Goal: Task Accomplishment & Management: Manage account settings

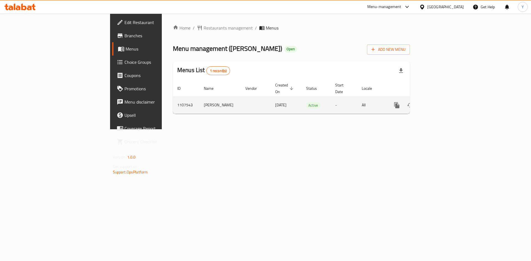
click at [443, 100] on link "enhanced table" at bounding box center [436, 105] width 13 height 13
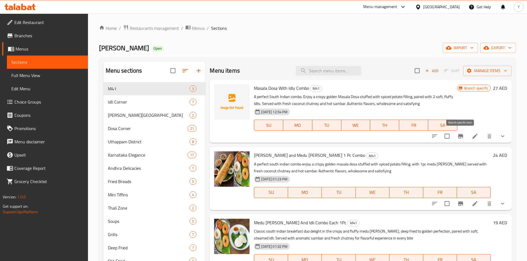
click at [458, 136] on icon "Branch-specific-item" at bounding box center [460, 136] width 5 height 4
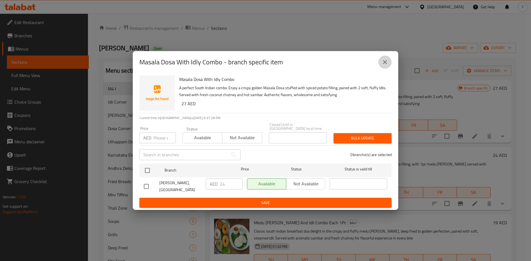
click at [389, 63] on button "close" at bounding box center [384, 62] width 13 height 13
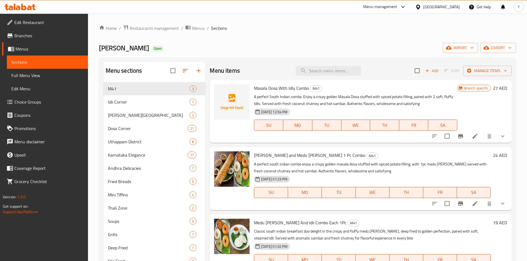
click at [496, 139] on div at bounding box center [468, 136] width 81 height 13
click at [501, 135] on icon "show more" at bounding box center [502, 136] width 7 height 7
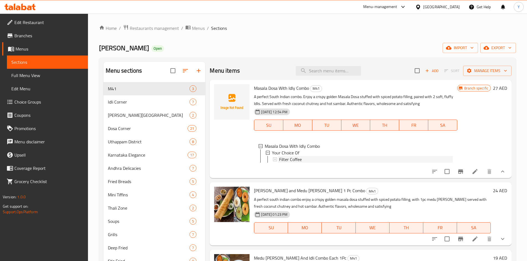
click at [317, 162] on div "Filter Coffee" at bounding box center [365, 159] width 173 height 7
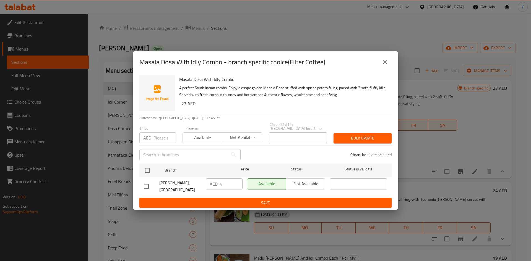
click at [388, 63] on icon "close" at bounding box center [385, 62] width 7 height 7
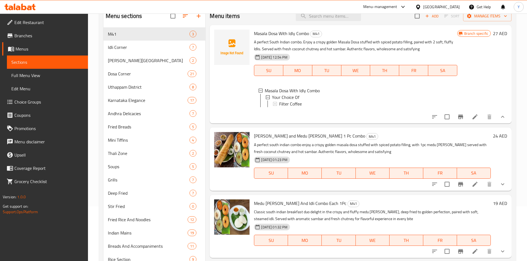
scroll to position [55, 0]
drag, startPoint x: 498, startPoint y: 187, endPoint x: 490, endPoint y: 195, distance: 11.0
click at [497, 189] on button "show more" at bounding box center [502, 183] width 13 height 13
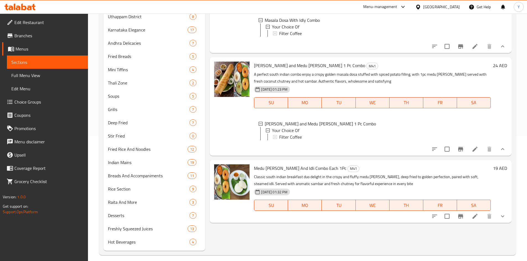
scroll to position [131, 0]
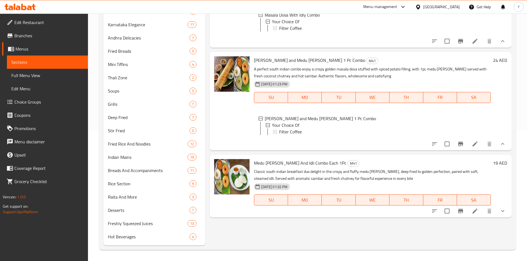
click at [501, 214] on button "show more" at bounding box center [502, 211] width 13 height 13
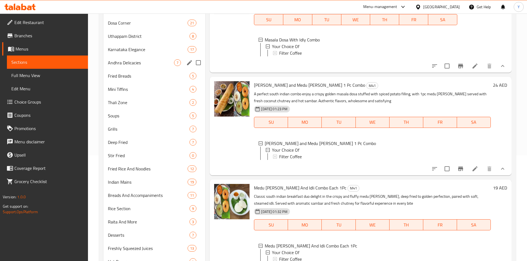
scroll to position [20, 0]
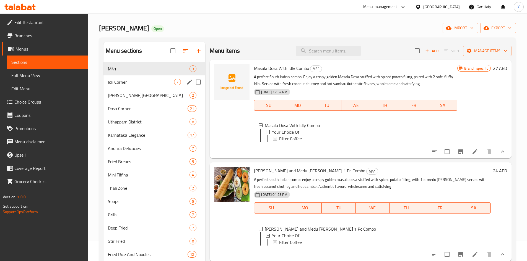
click at [134, 85] on div "Idli Corner 7" at bounding box center [154, 82] width 102 height 13
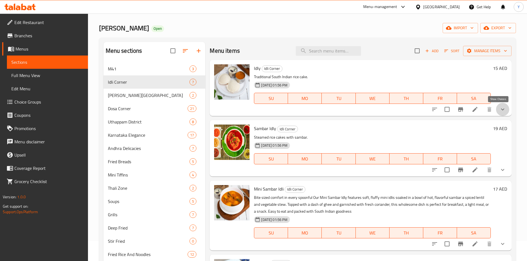
drag, startPoint x: 501, startPoint y: 106, endPoint x: 501, endPoint y: 113, distance: 6.9
click at [500, 107] on icon "show more" at bounding box center [502, 109] width 7 height 7
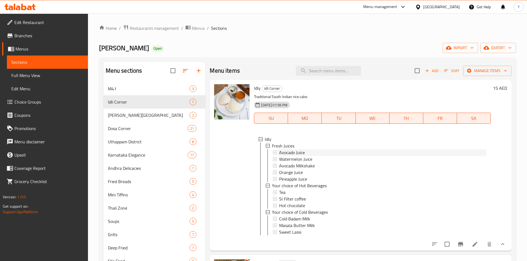
click at [283, 150] on span "Avocado Juice" at bounding box center [292, 152] width 26 height 7
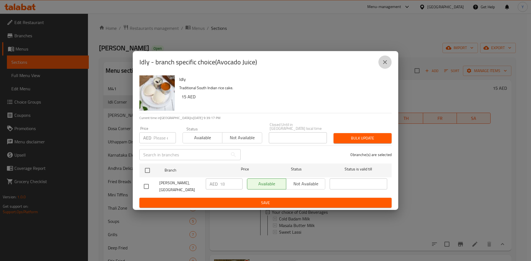
click at [388, 64] on icon "close" at bounding box center [385, 62] width 7 height 7
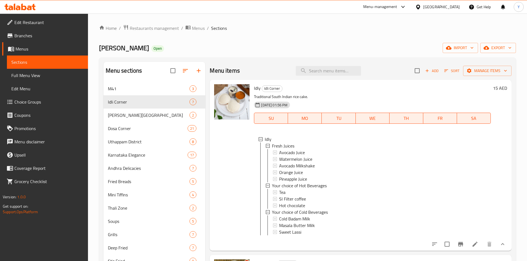
click at [472, 247] on icon at bounding box center [474, 244] width 5 height 5
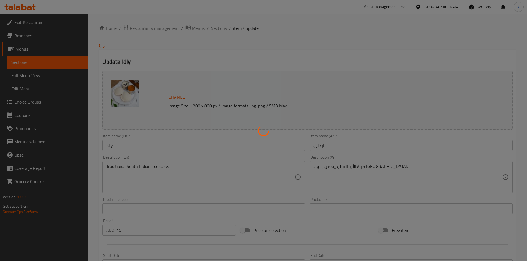
type input "العصائر الطازجة"
type input "0"
type input "5"
type input "اختيارك من مشروبات ساخنة"
type input "0"
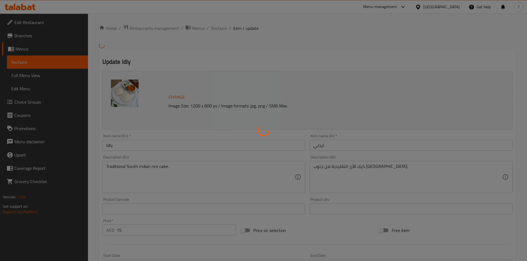
type input "3"
type input "اختيارك من مشروبات باردة"
type input "0"
type input "3"
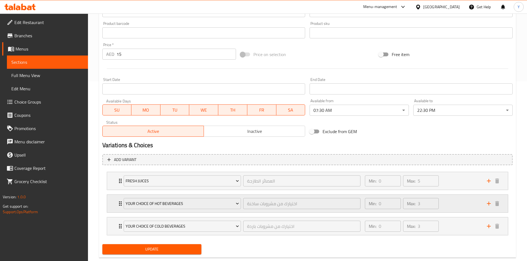
scroll to position [192, 0]
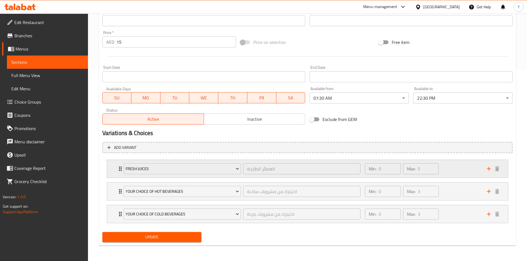
click at [465, 168] on div "Min: 0 ​ Max: 5 ​" at bounding box center [422, 169] width 122 height 18
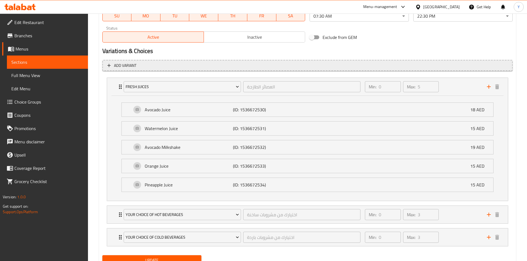
scroll to position [275, 0]
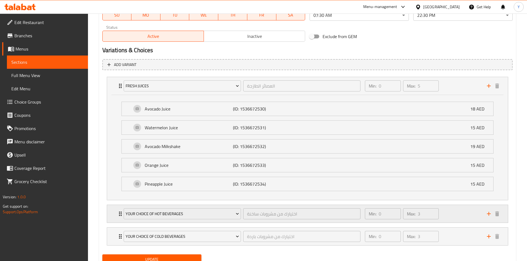
click at [458, 220] on div "Min: 0 ​ Max: 3 ​" at bounding box center [422, 214] width 122 height 18
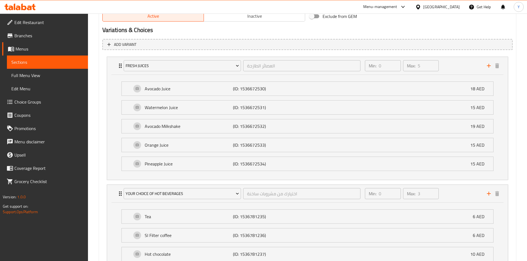
scroll to position [362, 0]
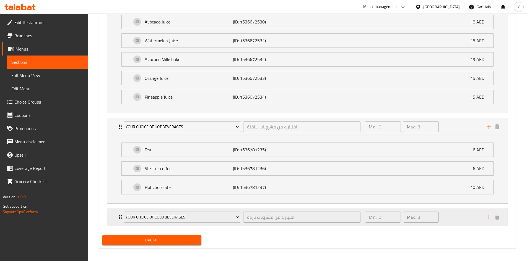
click at [455, 219] on div "Min: 0 ​ Max: 3 ​" at bounding box center [422, 218] width 122 height 18
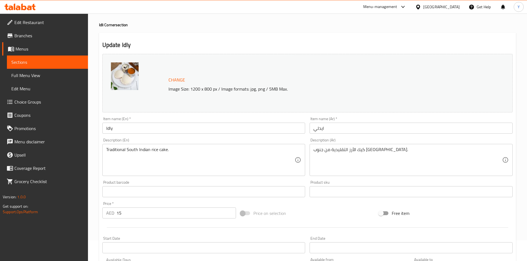
scroll to position [0, 0]
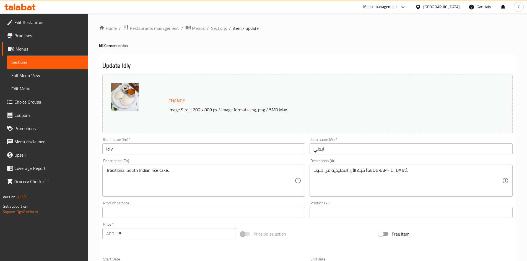
click at [224, 31] on span "Sections" at bounding box center [219, 28] width 16 height 7
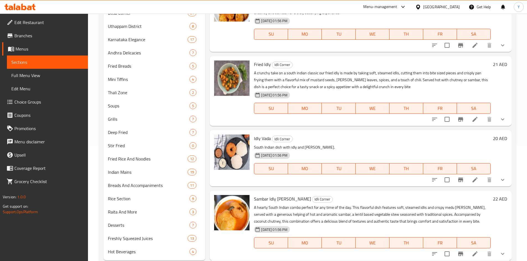
scroll to position [131, 0]
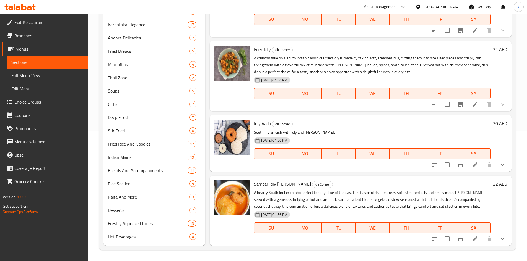
click at [500, 238] on icon "show more" at bounding box center [502, 239] width 7 height 7
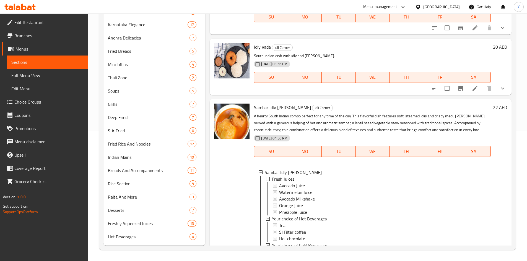
scroll to position [214, 0]
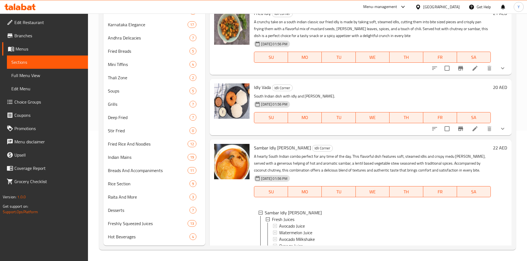
click at [496, 129] on button "show more" at bounding box center [502, 128] width 13 height 13
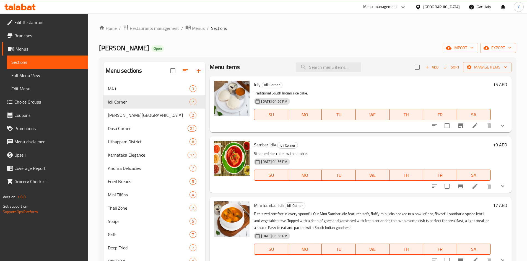
scroll to position [0, 0]
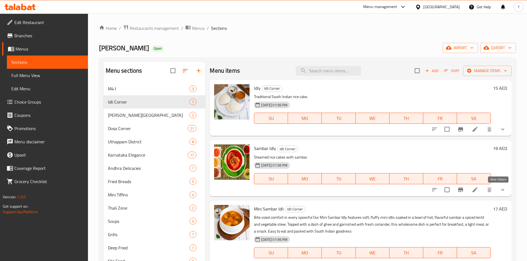
click at [501, 190] on icon "show more" at bounding box center [502, 190] width 3 height 2
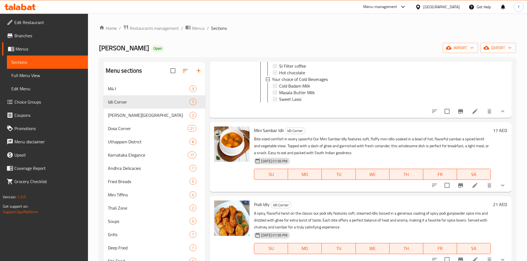
click at [496, 189] on button "show more" at bounding box center [502, 185] width 13 height 13
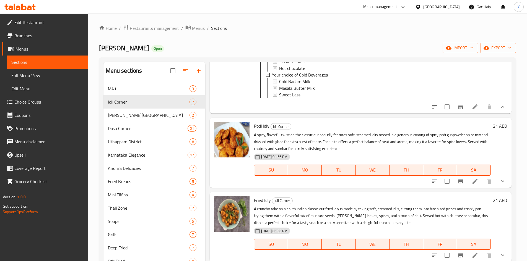
click at [496, 188] on button "show more" at bounding box center [502, 181] width 13 height 13
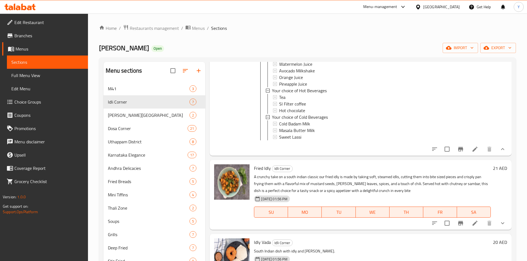
scroll to position [581, 0]
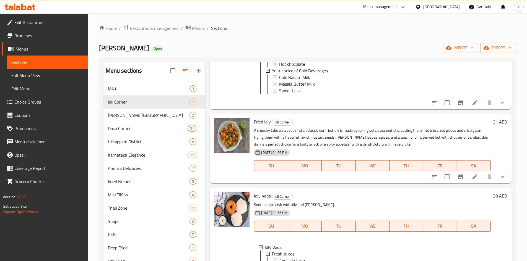
click at [492, 184] on div at bounding box center [468, 176] width 81 height 13
click at [496, 184] on button "show more" at bounding box center [502, 176] width 13 height 13
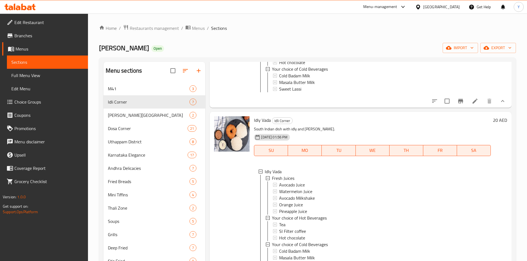
scroll to position [774, 0]
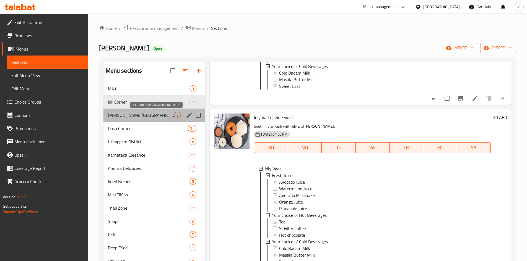
click at [145, 116] on span "[PERSON_NAME][GEOGRAPHIC_DATA]" at bounding box center [141, 115] width 66 height 7
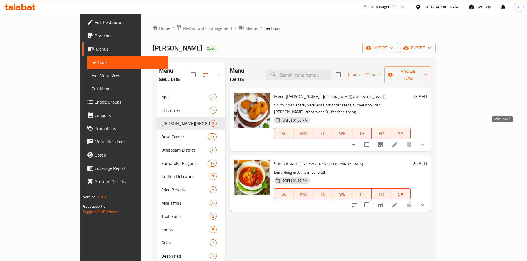
click at [424, 144] on icon "show more" at bounding box center [422, 145] width 3 height 2
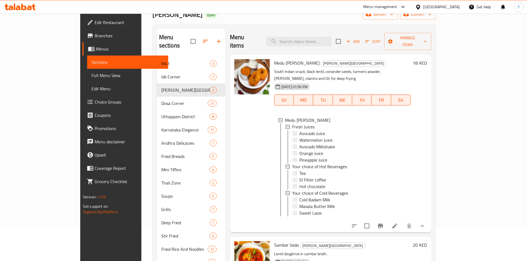
scroll to position [83, 0]
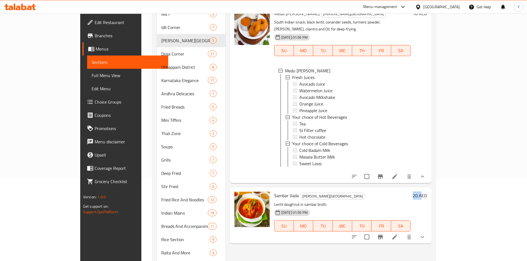
click at [429, 219] on div "Sambar [PERSON_NAME] [PERSON_NAME] Junction Lentil doughnut in sambar broth. [D…" at bounding box center [350, 216] width 157 height 52
click at [429, 231] on button "show more" at bounding box center [422, 237] width 13 height 13
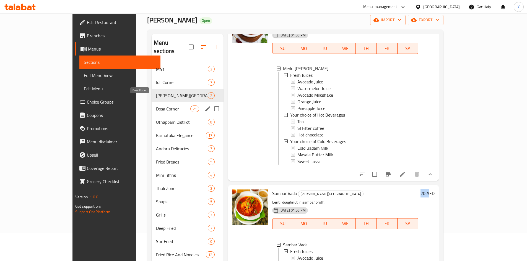
scroll to position [20, 0]
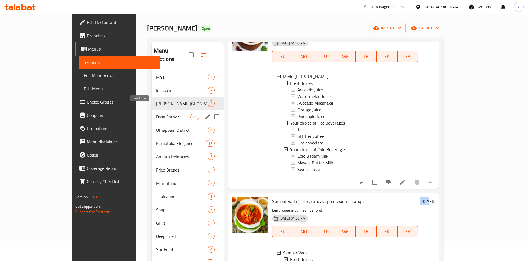
drag, startPoint x: 137, startPoint y: 108, endPoint x: 145, endPoint y: 108, distance: 7.2
click at [156, 114] on span "Dosa Corner" at bounding box center [173, 117] width 34 height 7
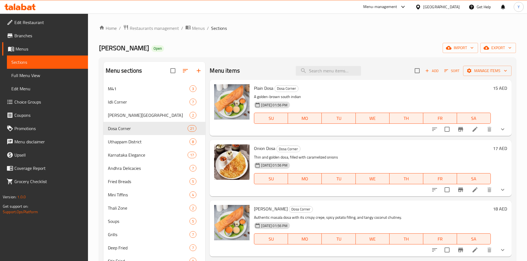
click at [499, 129] on icon "show more" at bounding box center [502, 129] width 7 height 7
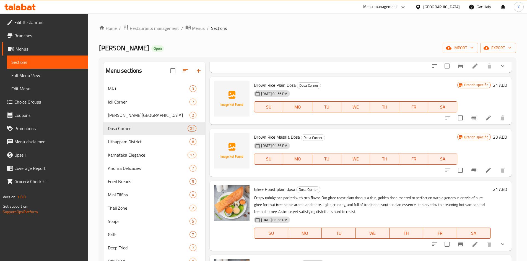
scroll to position [608, 0]
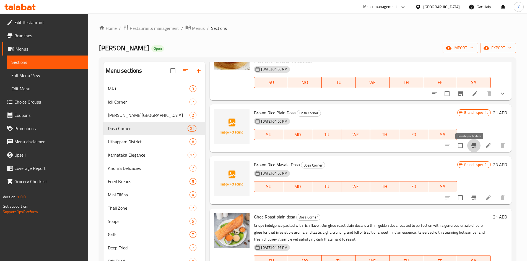
click at [471, 149] on icon "Branch-specific-item" at bounding box center [473, 145] width 7 height 7
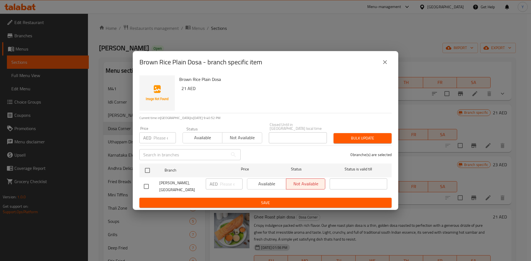
click at [386, 61] on icon "close" at bounding box center [385, 62] width 4 height 4
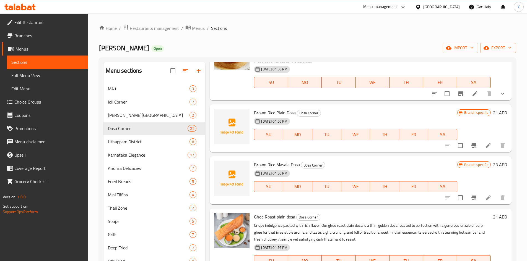
click at [470, 201] on icon "Branch-specific-item" at bounding box center [473, 198] width 7 height 7
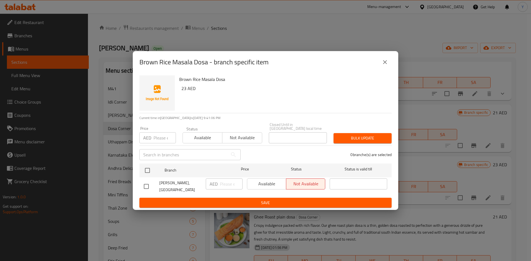
click at [390, 64] on button "close" at bounding box center [384, 62] width 13 height 13
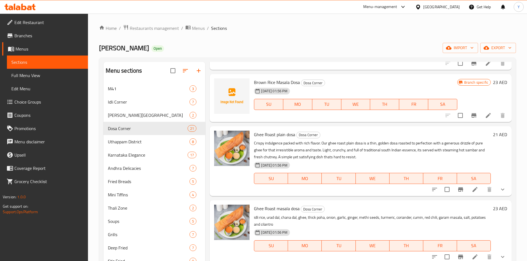
scroll to position [691, 0]
click at [499, 192] on icon "show more" at bounding box center [502, 189] width 7 height 7
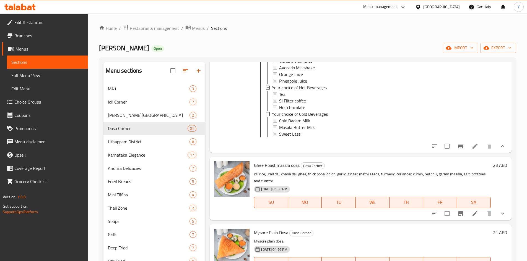
scroll to position [857, 0]
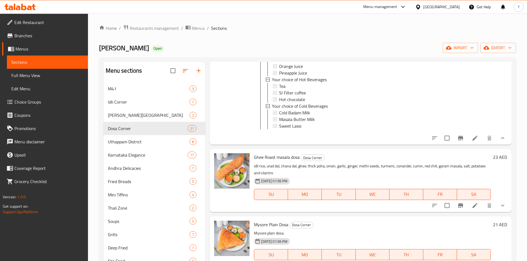
click at [503, 209] on div at bounding box center [468, 205] width 81 height 13
click at [502, 212] on button "show more" at bounding box center [502, 205] width 13 height 13
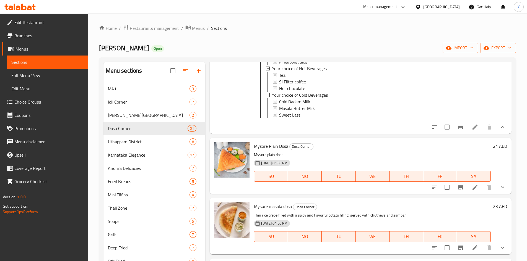
scroll to position [1106, 0]
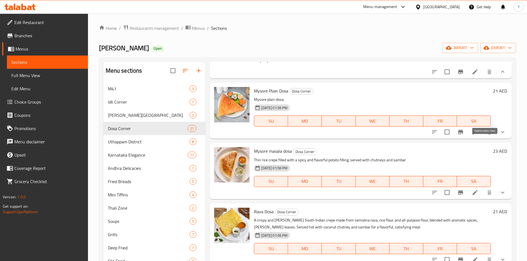
click at [496, 139] on button "show more" at bounding box center [502, 132] width 13 height 13
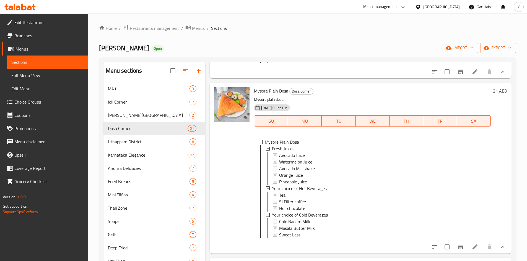
scroll to position [1245, 0]
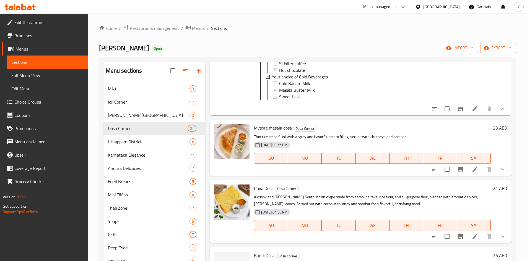
click at [496, 176] on button "show more" at bounding box center [502, 169] width 13 height 13
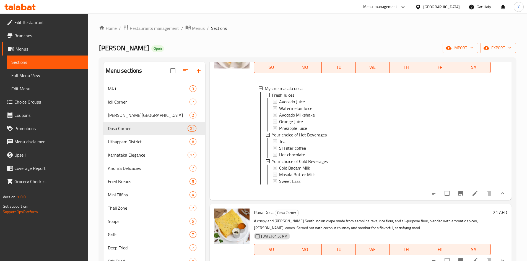
scroll to position [1438, 0]
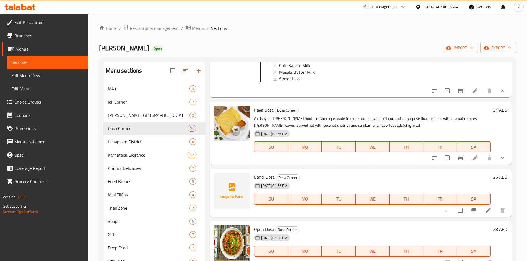
click at [491, 165] on div at bounding box center [468, 158] width 81 height 13
click at [496, 165] on button "show more" at bounding box center [502, 158] width 13 height 13
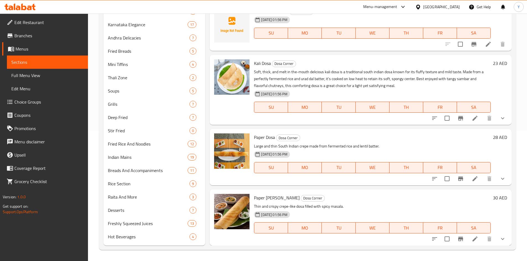
scroll to position [1742, 0]
click at [496, 125] on button "show more" at bounding box center [502, 118] width 13 height 13
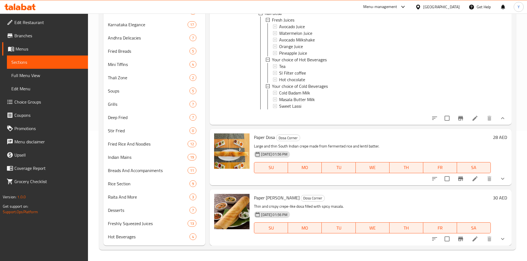
scroll to position [1877, 0]
click at [499, 181] on icon "show more" at bounding box center [502, 179] width 7 height 7
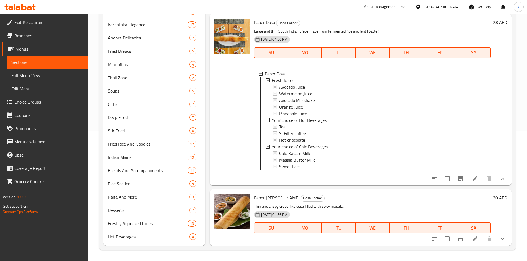
scroll to position [1996, 0]
click at [500, 236] on icon "show more" at bounding box center [502, 239] width 7 height 7
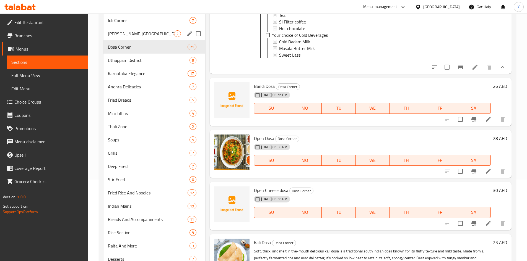
scroll to position [48, 0]
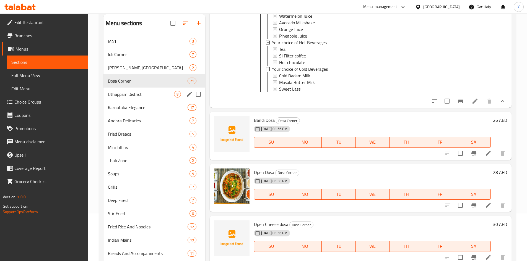
drag, startPoint x: 137, startPoint y: 92, endPoint x: 196, endPoint y: 127, distance: 68.2
click at [137, 92] on span "Uthappam District" at bounding box center [141, 94] width 66 height 7
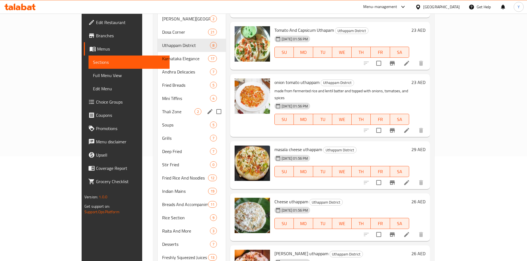
scroll to position [75, 0]
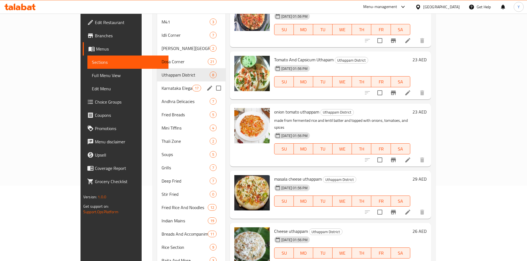
click at [162, 85] on span "Karnataka Elegance" at bounding box center [177, 88] width 31 height 7
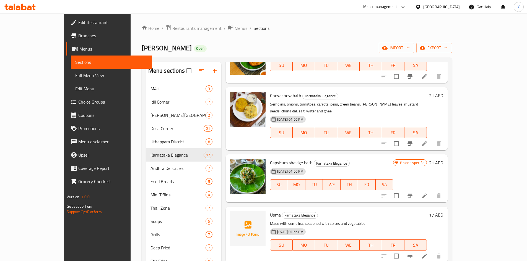
scroll to position [581, 0]
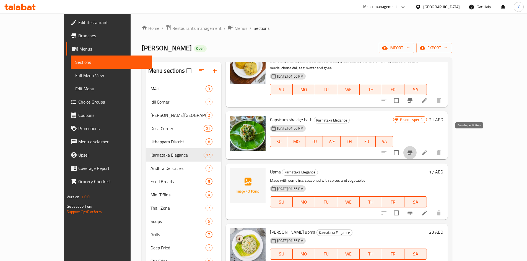
click at [413, 150] on icon "Branch-specific-item" at bounding box center [410, 153] width 7 height 7
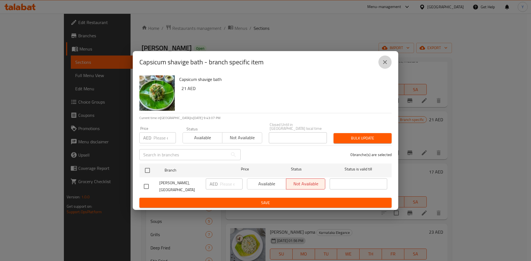
click at [389, 62] on button "close" at bounding box center [384, 62] width 13 height 13
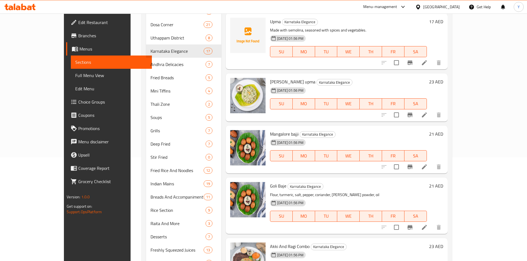
scroll to position [131, 0]
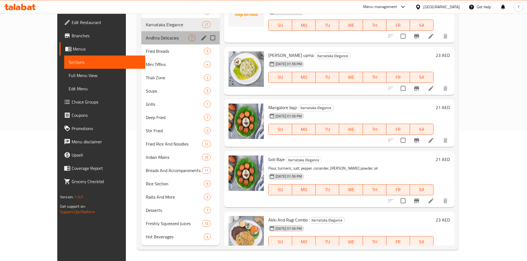
click at [141, 41] on div "Andhra Delicacies 7" at bounding box center [180, 37] width 78 height 13
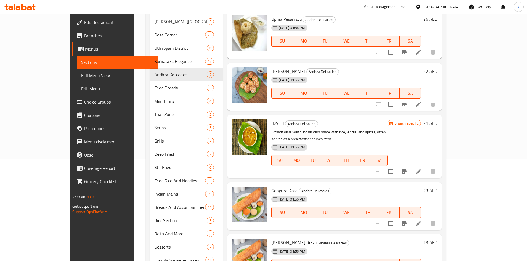
scroll to position [131, 0]
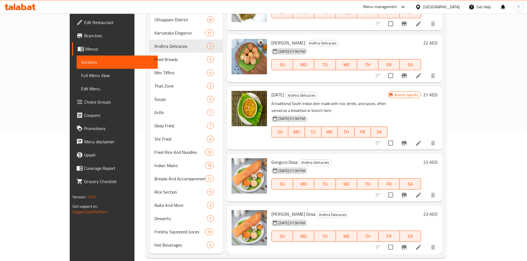
click at [407, 141] on icon "Branch-specific-item" at bounding box center [404, 143] width 5 height 4
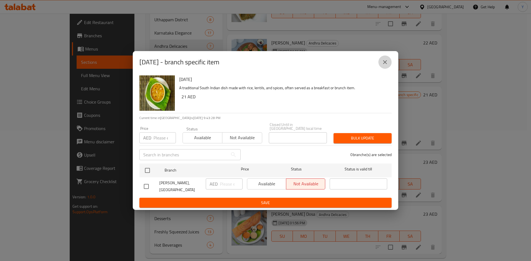
click at [385, 64] on icon "close" at bounding box center [385, 62] width 7 height 7
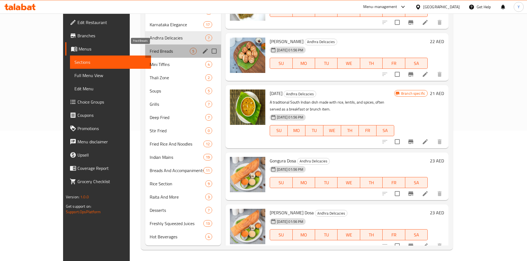
drag, startPoint x: 108, startPoint y: 53, endPoint x: 152, endPoint y: 100, distance: 65.0
click at [150, 52] on span "Fried Breads" at bounding box center [170, 51] width 40 height 7
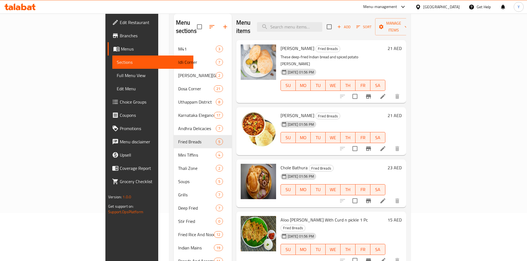
scroll to position [111, 0]
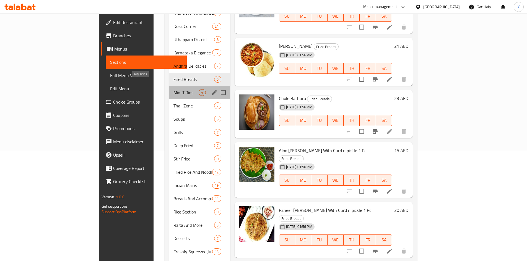
click at [173, 89] on span "Mini Tiffins" at bounding box center [185, 92] width 25 height 7
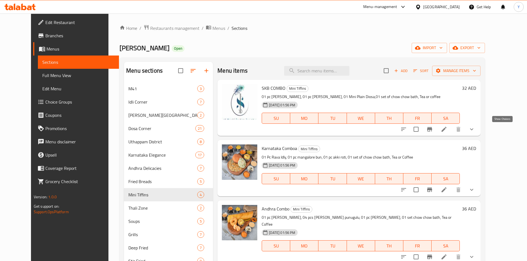
drag, startPoint x: 503, startPoint y: 130, endPoint x: 503, endPoint y: 138, distance: 7.5
click at [475, 130] on icon "show more" at bounding box center [471, 129] width 7 height 7
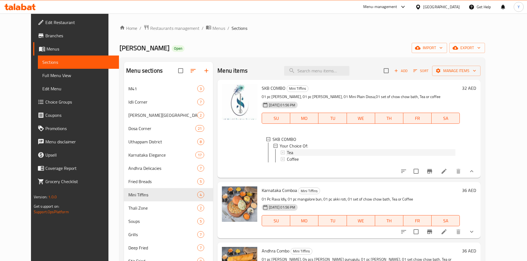
click at [341, 154] on div "Tea" at bounding box center [371, 152] width 168 height 7
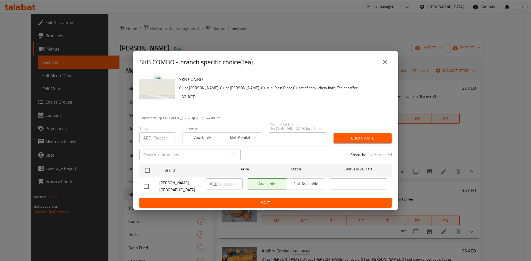
click at [387, 68] on button "close" at bounding box center [384, 62] width 13 height 13
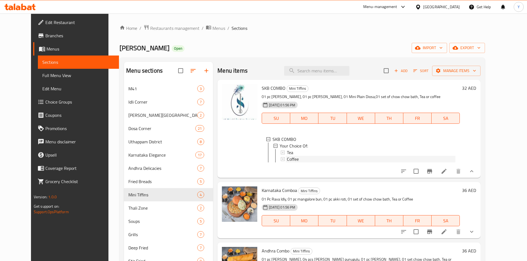
click at [318, 162] on div "Coffee" at bounding box center [371, 159] width 168 height 7
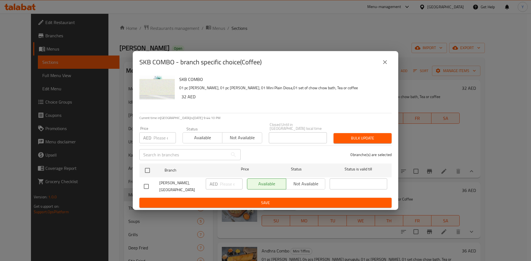
click at [386, 64] on icon "close" at bounding box center [385, 62] width 7 height 7
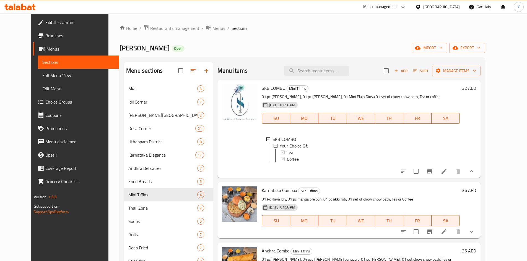
scroll to position [55, 0]
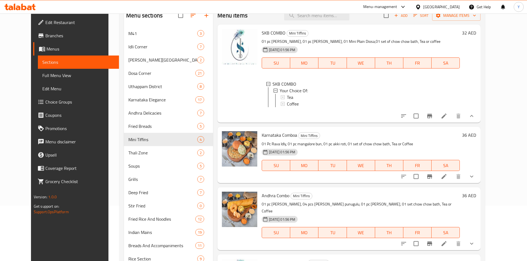
click at [478, 181] on button "show more" at bounding box center [471, 176] width 13 height 13
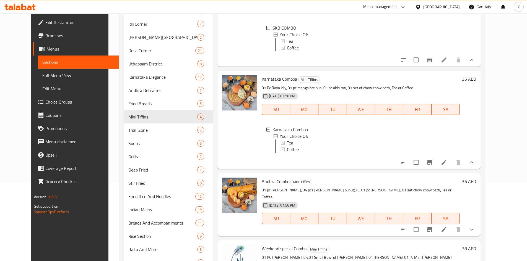
scroll to position [131, 0]
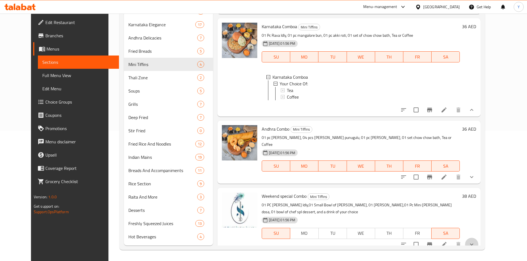
click at [478, 238] on button "show more" at bounding box center [471, 244] width 13 height 13
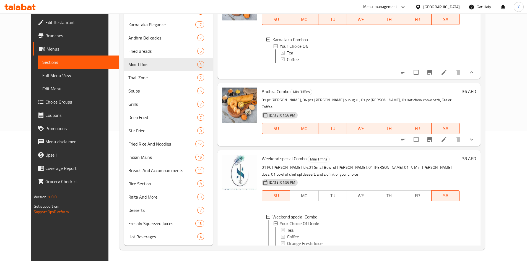
scroll to position [97, 0]
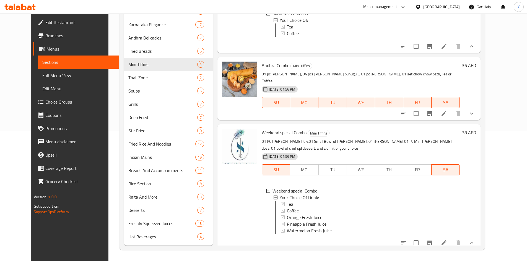
click at [478, 111] on button "show more" at bounding box center [471, 113] width 13 height 13
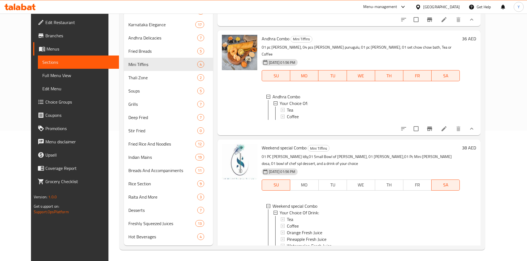
scroll to position [146, 0]
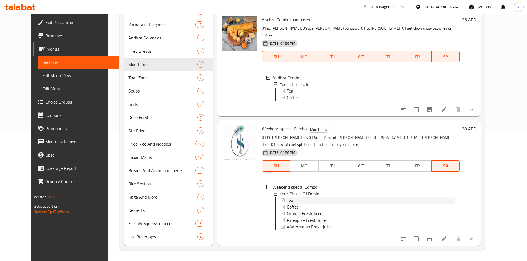
click at [399, 199] on div "Tea" at bounding box center [371, 200] width 168 height 7
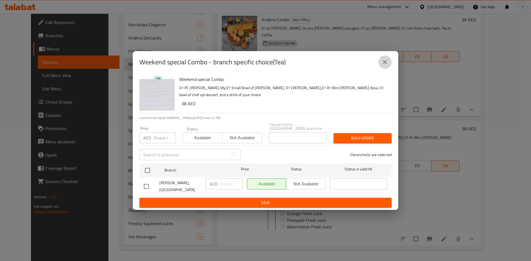
click at [390, 60] on button "close" at bounding box center [384, 62] width 13 height 13
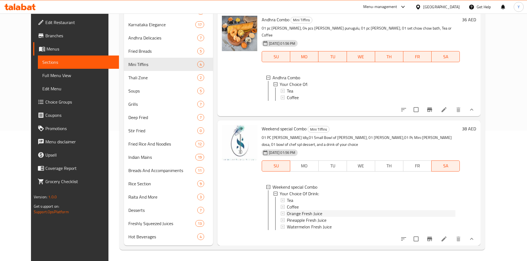
click at [329, 210] on div "Orange Fresh Juice" at bounding box center [371, 213] width 168 height 7
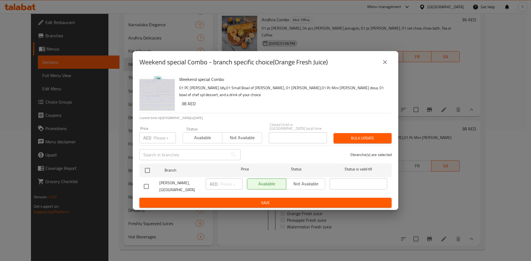
drag, startPoint x: 391, startPoint y: 61, endPoint x: 389, endPoint y: 84, distance: 22.5
click at [391, 62] on button "close" at bounding box center [384, 62] width 13 height 13
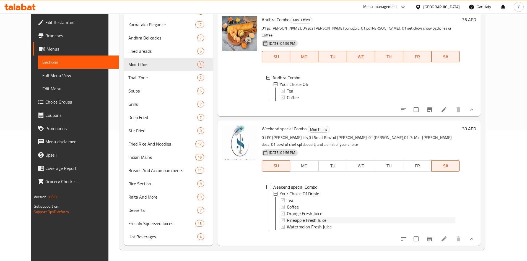
click at [325, 218] on div "Pineapple Fresh Juice" at bounding box center [371, 220] width 168 height 7
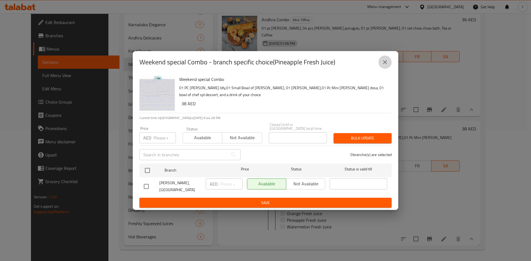
click at [385, 65] on icon "close" at bounding box center [385, 62] width 7 height 7
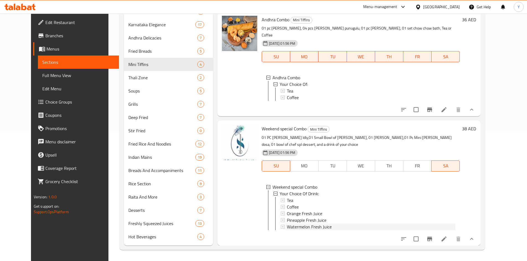
click at [347, 224] on div "Watermelon Fresh Juice" at bounding box center [371, 227] width 168 height 7
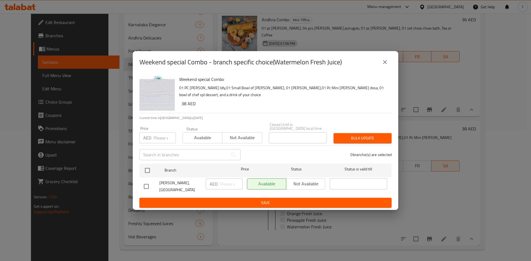
click at [381, 66] on button "close" at bounding box center [384, 62] width 13 height 13
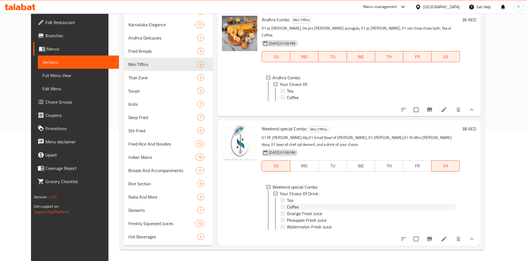
click at [314, 204] on div "Coffee" at bounding box center [371, 207] width 168 height 7
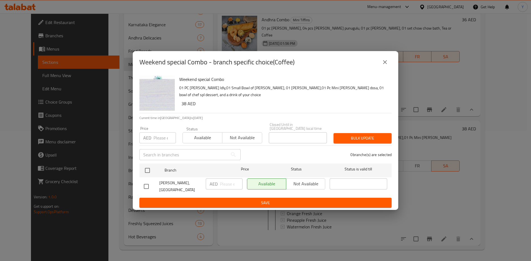
drag, startPoint x: 391, startPoint y: 63, endPoint x: 385, endPoint y: 77, distance: 15.3
click at [390, 63] on button "close" at bounding box center [384, 62] width 13 height 13
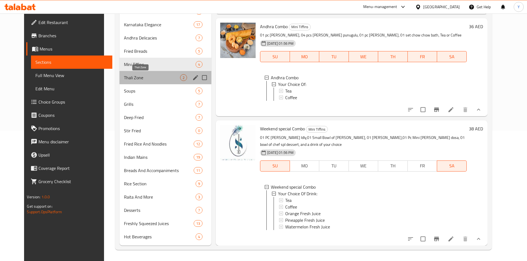
click at [152, 79] on span "Thali Zone" at bounding box center [152, 77] width 56 height 7
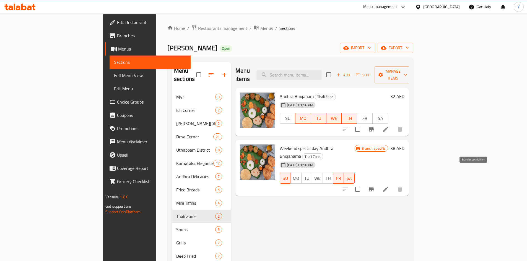
click at [374, 187] on icon "Branch-specific-item" at bounding box center [371, 189] width 5 height 4
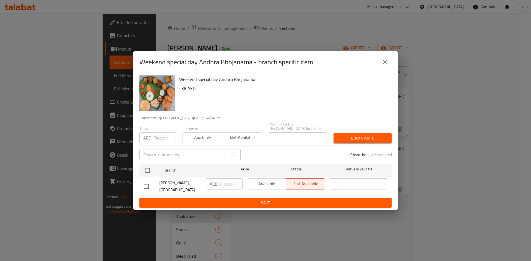
click at [388, 65] on button "close" at bounding box center [384, 62] width 13 height 13
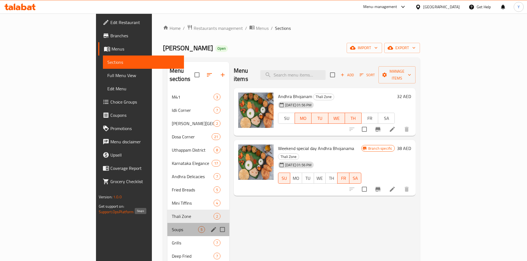
click at [172, 227] on span "Soups" at bounding box center [185, 230] width 26 height 7
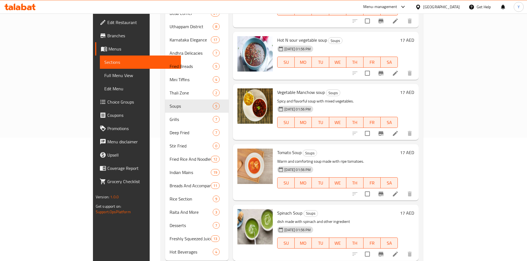
scroll to position [131, 0]
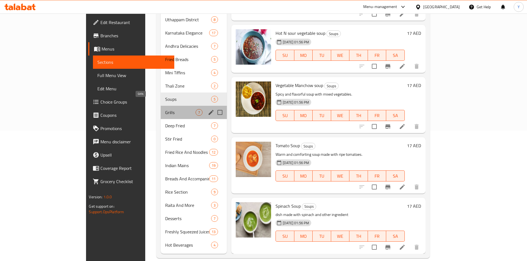
click at [165, 109] on span "Grills" at bounding box center [180, 112] width 30 height 7
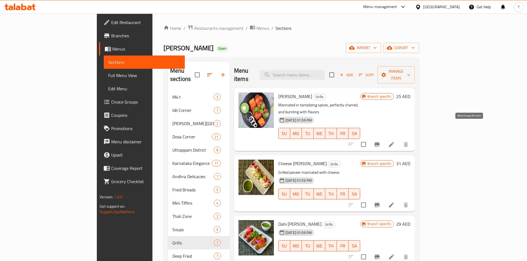
click at [384, 138] on button "Branch-specific-item" at bounding box center [376, 144] width 13 height 13
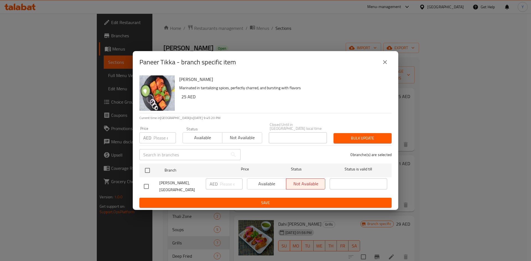
drag, startPoint x: 381, startPoint y: 58, endPoint x: 443, endPoint y: 118, distance: 86.4
click at [381, 58] on button "close" at bounding box center [384, 62] width 13 height 13
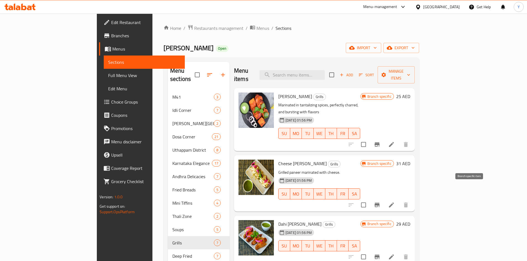
click at [380, 202] on icon "Branch-specific-item" at bounding box center [377, 205] width 7 height 7
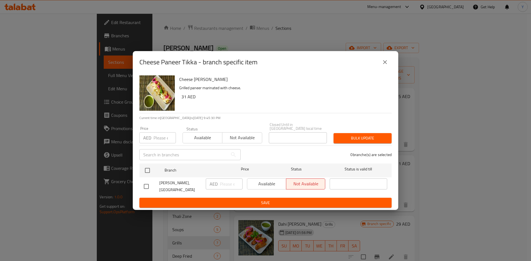
click at [382, 60] on icon "close" at bounding box center [385, 62] width 7 height 7
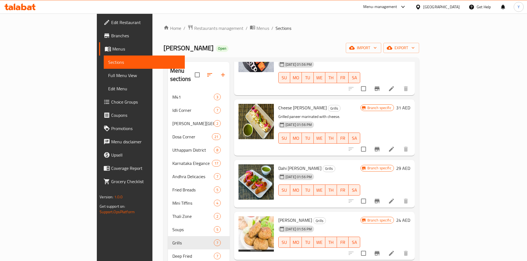
scroll to position [83, 0]
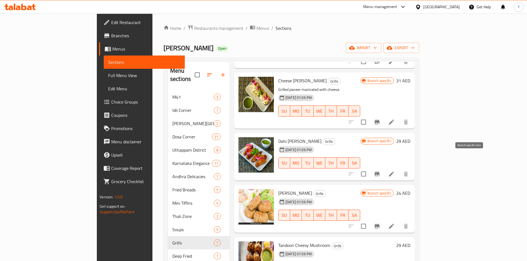
click at [380, 171] on icon "Branch-specific-item" at bounding box center [377, 174] width 7 height 7
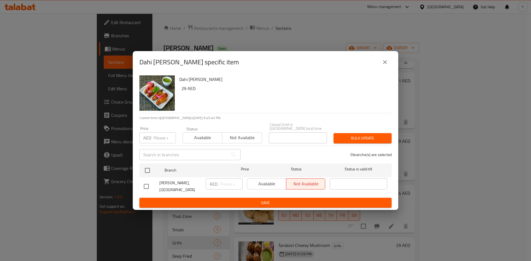
click at [387, 63] on icon "close" at bounding box center [385, 62] width 7 height 7
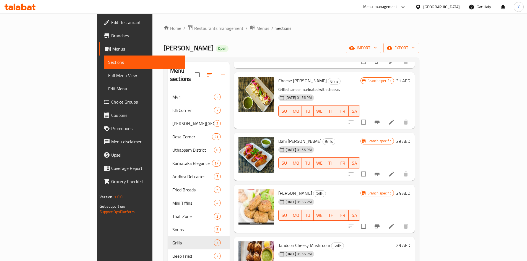
scroll to position [98, 0]
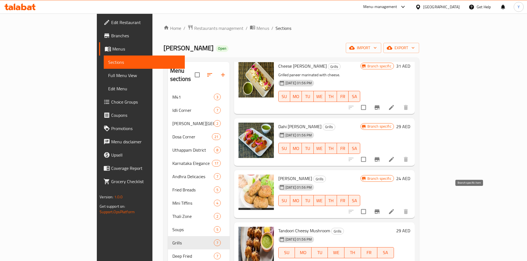
click at [384, 205] on button "Branch-specific-item" at bounding box center [376, 211] width 13 height 13
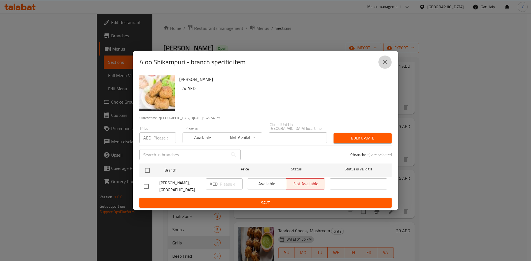
click at [391, 63] on button "close" at bounding box center [384, 62] width 13 height 13
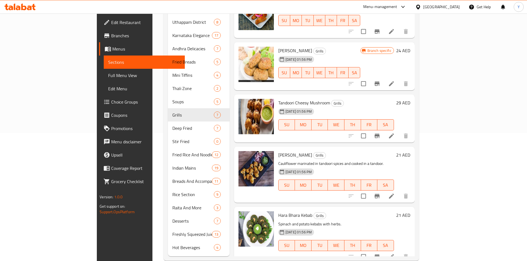
scroll to position [131, 0]
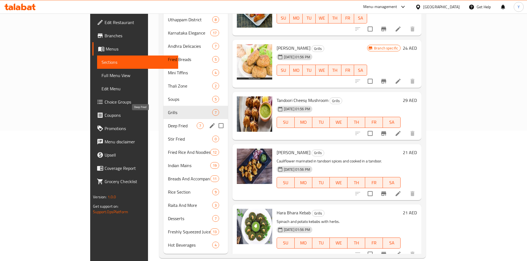
click at [168, 123] on span "Deep Fried" at bounding box center [182, 126] width 29 height 7
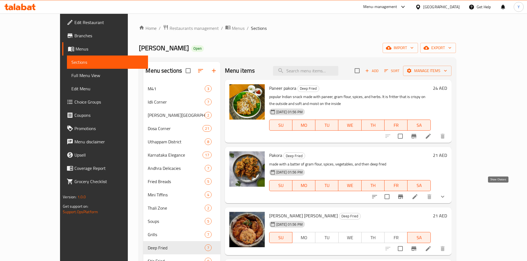
click at [446, 194] on icon "show more" at bounding box center [442, 197] width 7 height 7
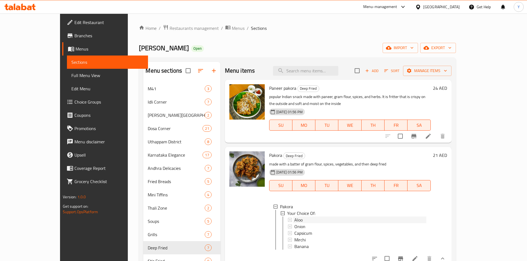
click at [399, 217] on div "Aloo" at bounding box center [360, 220] width 132 height 7
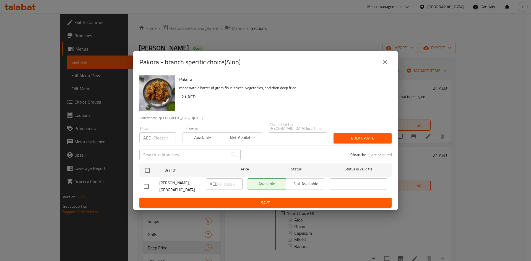
drag, startPoint x: 388, startPoint y: 64, endPoint x: 384, endPoint y: 91, distance: 27.4
click at [388, 65] on icon "close" at bounding box center [385, 62] width 7 height 7
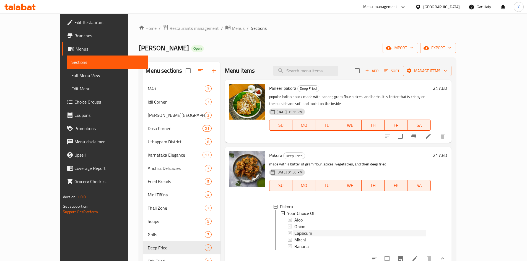
click at [342, 230] on div "Capsicum" at bounding box center [360, 233] width 132 height 7
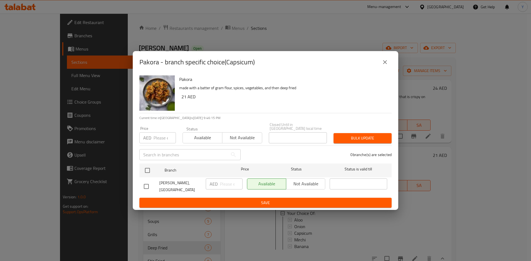
click at [378, 56] on div "Pakora - branch specific choice(Capsicum)" at bounding box center [265, 62] width 252 height 13
drag, startPoint x: 382, startPoint y: 63, endPoint x: 358, endPoint y: 149, distance: 89.3
click at [382, 64] on icon "close" at bounding box center [385, 62] width 7 height 7
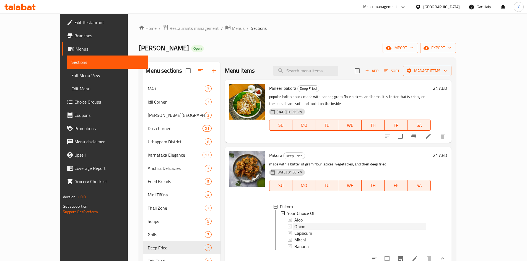
click at [330, 223] on div "Onion" at bounding box center [360, 226] width 132 height 7
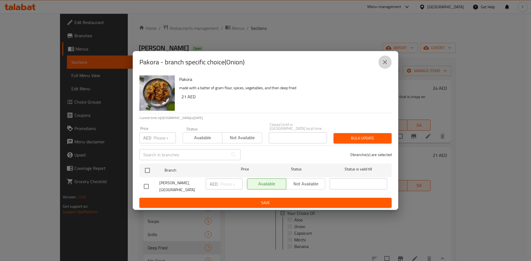
click at [389, 59] on button "close" at bounding box center [384, 62] width 13 height 13
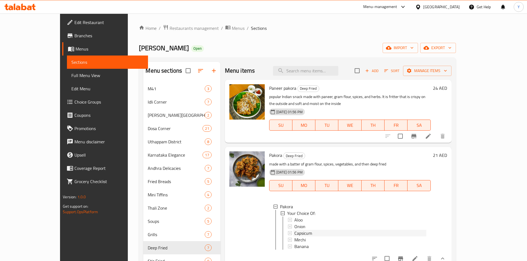
click at [327, 230] on div "Capsicum" at bounding box center [360, 233] width 132 height 7
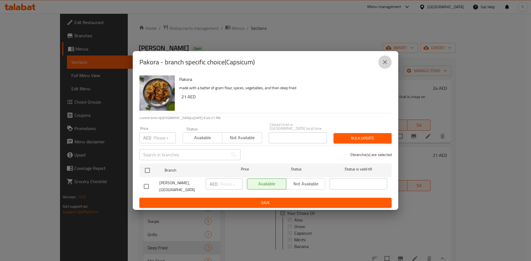
click at [382, 59] on icon "close" at bounding box center [385, 62] width 7 height 7
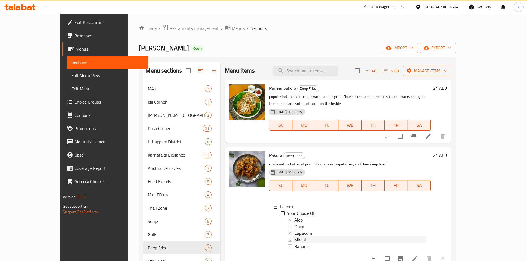
click at [347, 237] on div "Mirchi" at bounding box center [360, 240] width 132 height 7
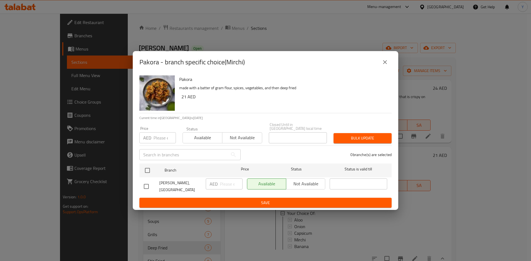
click at [385, 52] on div "Pakora - branch specific choice(Mirchi)" at bounding box center [266, 62] width 266 height 22
click at [385, 56] on button "close" at bounding box center [384, 62] width 13 height 13
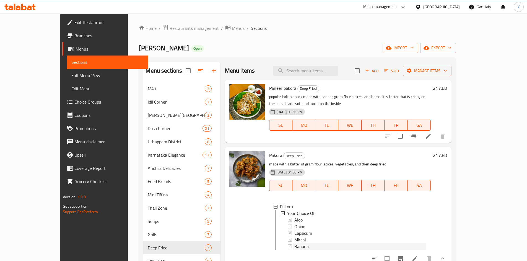
click at [314, 243] on div "Banana" at bounding box center [360, 246] width 132 height 7
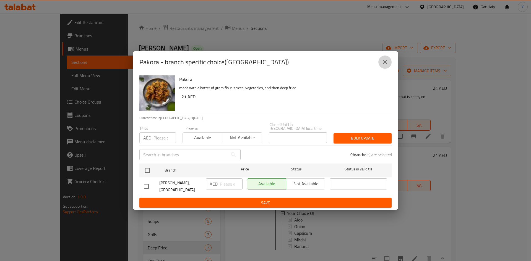
click at [384, 62] on icon "close" at bounding box center [385, 62] width 7 height 7
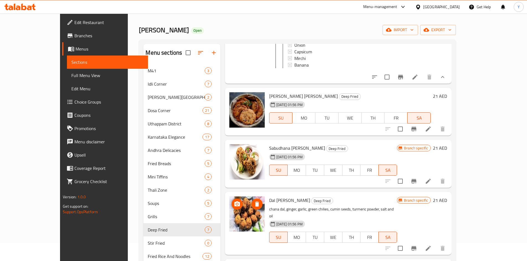
scroll to position [28, 0]
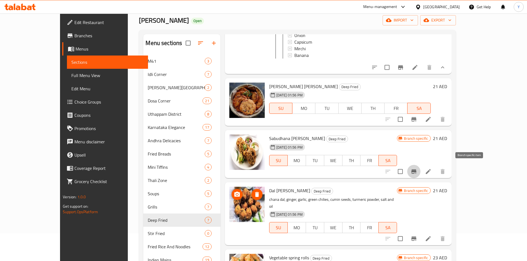
click at [417, 171] on icon "Branch-specific-item" at bounding box center [413, 171] width 7 height 7
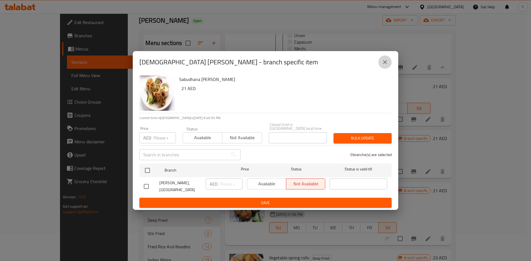
click at [383, 63] on icon "close" at bounding box center [385, 62] width 7 height 7
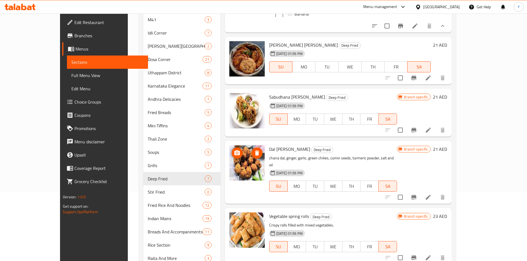
scroll to position [83, 0]
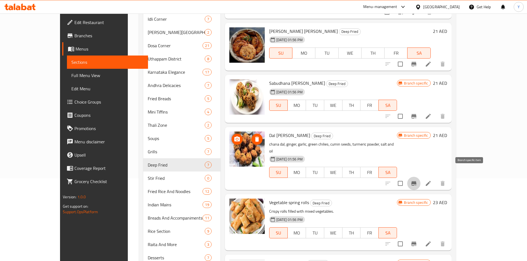
click at [420, 178] on button "Branch-specific-item" at bounding box center [413, 183] width 13 height 13
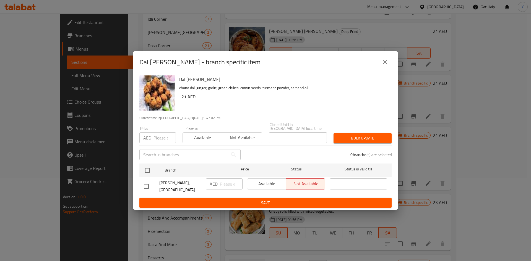
click at [387, 66] on button "close" at bounding box center [384, 62] width 13 height 13
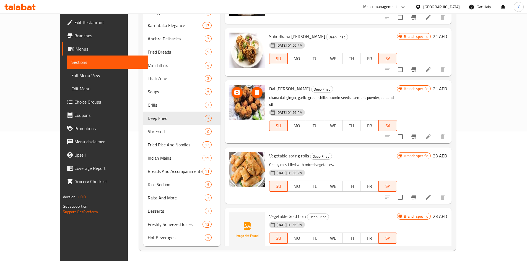
scroll to position [131, 0]
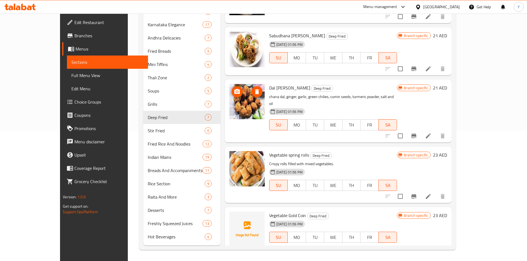
click at [449, 190] on div at bounding box center [415, 196] width 68 height 13
click at [417, 193] on icon "Branch-specific-item" at bounding box center [413, 196] width 7 height 7
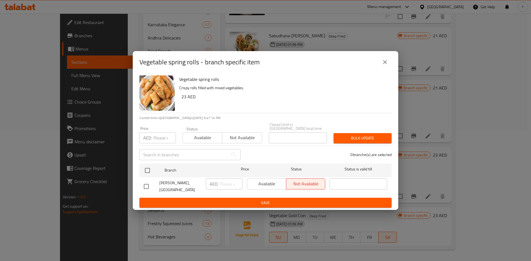
click at [381, 63] on button "close" at bounding box center [384, 62] width 13 height 13
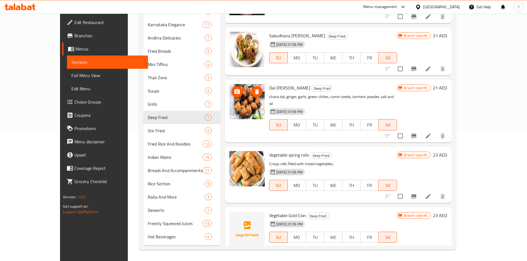
click at [420, 243] on button "Branch-specific-item" at bounding box center [413, 248] width 13 height 13
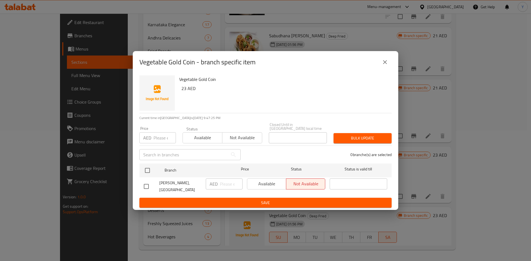
click at [387, 64] on icon "close" at bounding box center [385, 62] width 7 height 7
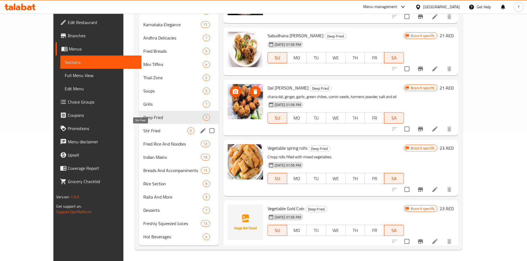
click at [145, 133] on span "Stir Fried" at bounding box center [165, 131] width 44 height 7
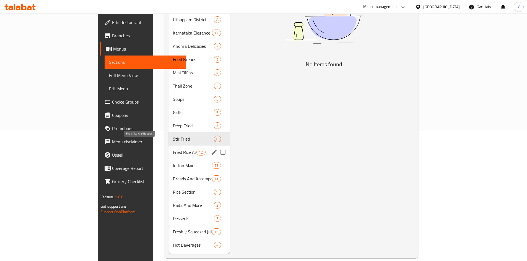
drag, startPoint x: 125, startPoint y: 144, endPoint x: 167, endPoint y: 170, distance: 49.7
click at [173, 149] on span "Fried Rice And Noodles" at bounding box center [185, 152] width 24 height 7
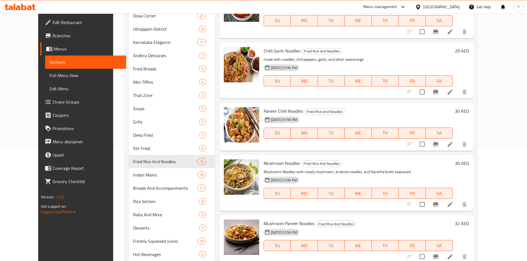
scroll to position [131, 0]
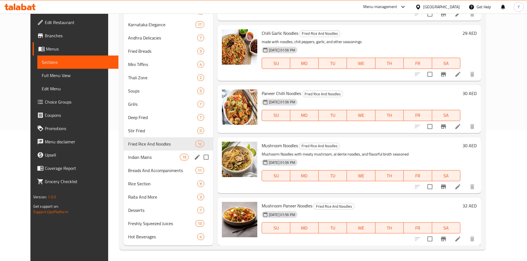
click at [153, 161] on div "Indian Mains 19" at bounding box center [168, 157] width 89 height 13
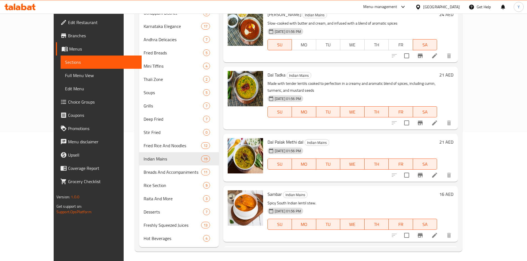
scroll to position [131, 0]
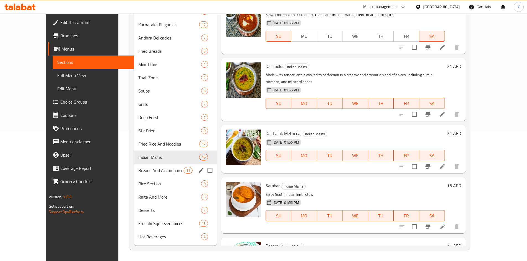
click at [149, 176] on div "Breads And Accompaniments 11" at bounding box center [175, 170] width 83 height 13
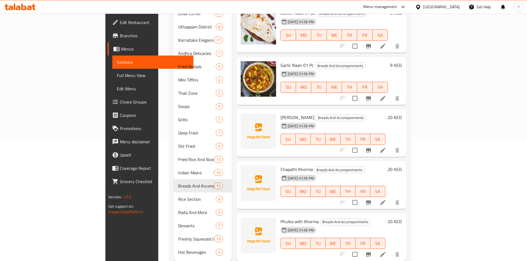
scroll to position [131, 0]
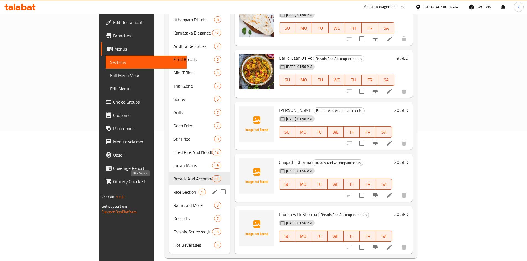
click at [173, 189] on span "Rice Section" at bounding box center [185, 192] width 25 height 7
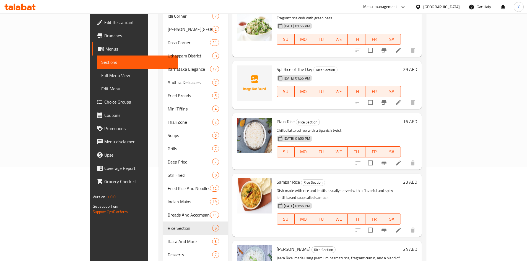
scroll to position [131, 0]
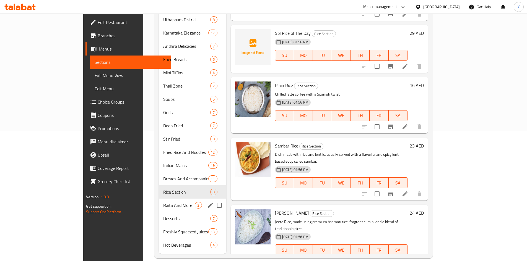
click at [159, 202] on div "Raita And More 3" at bounding box center [192, 205] width 67 height 13
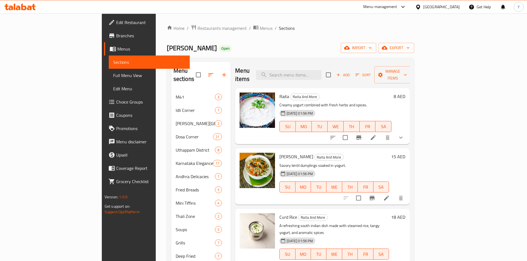
click at [407, 136] on button "show more" at bounding box center [400, 137] width 13 height 13
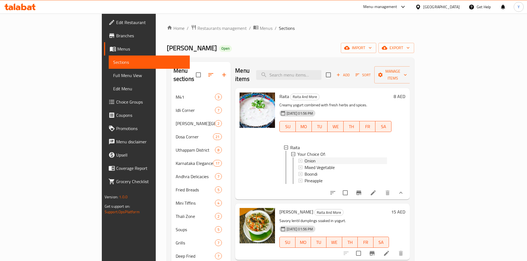
click at [371, 158] on div "Onion" at bounding box center [346, 161] width 82 height 7
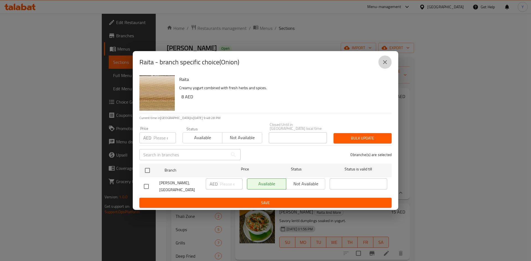
drag, startPoint x: 384, startPoint y: 61, endPoint x: 379, endPoint y: 124, distance: 63.6
click at [384, 62] on icon "close" at bounding box center [385, 62] width 7 height 7
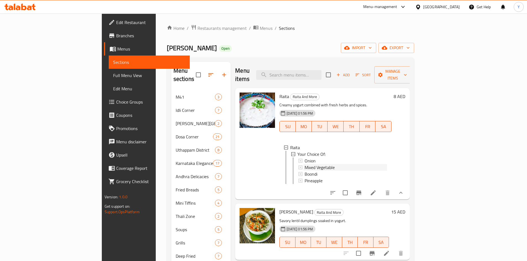
click at [354, 164] on div "Mixed Vegetable" at bounding box center [346, 167] width 82 height 7
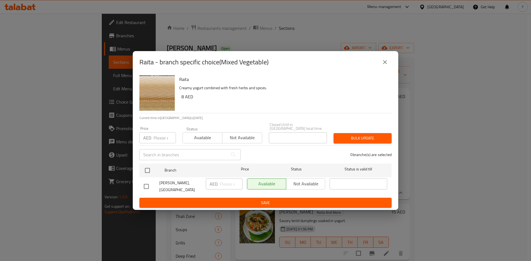
drag, startPoint x: 389, startPoint y: 65, endPoint x: 386, endPoint y: 70, distance: 5.6
click at [388, 65] on button "close" at bounding box center [384, 62] width 13 height 13
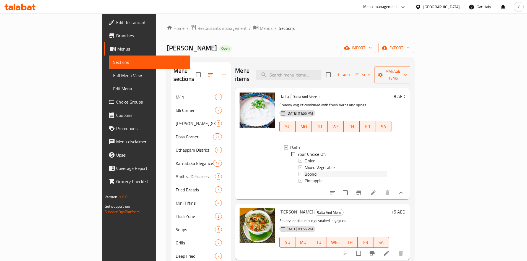
click at [358, 171] on div "Boondi" at bounding box center [346, 174] width 82 height 7
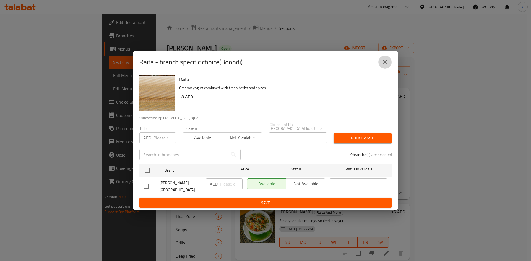
drag, startPoint x: 381, startPoint y: 66, endPoint x: 369, endPoint y: 179, distance: 112.9
click at [380, 66] on button "close" at bounding box center [384, 62] width 13 height 13
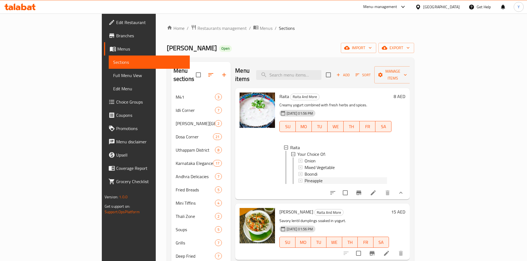
drag, startPoint x: 356, startPoint y: 176, endPoint x: 360, endPoint y: 183, distance: 8.5
click at [357, 177] on ul "Raita Your Choice Of: Onion Mixed Vegetable Boondi Pineapple" at bounding box center [335, 164] width 103 height 40
click at [357, 178] on div "Pineapple" at bounding box center [346, 181] width 82 height 7
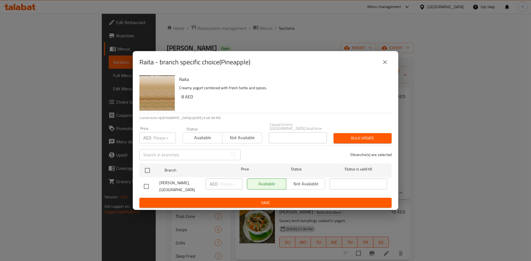
click at [381, 68] on div "Raita - branch specific choice(Pineapple)" at bounding box center [265, 62] width 252 height 13
click at [386, 66] on button "close" at bounding box center [384, 62] width 13 height 13
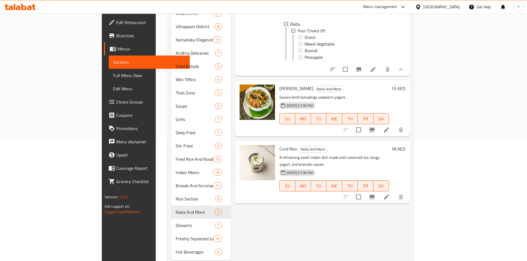
scroll to position [131, 0]
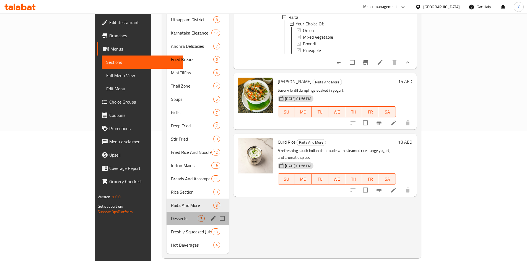
click at [167, 212] on div "Desserts 7" at bounding box center [198, 218] width 63 height 13
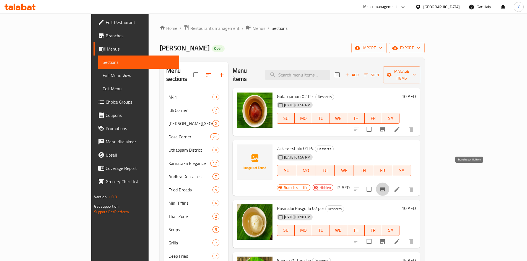
click at [389, 183] on button "Branch-specific-item" at bounding box center [382, 189] width 13 height 13
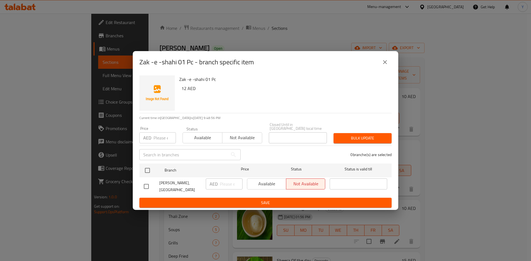
click at [385, 54] on div "Zak -e -shahi 01 Pc - branch specific item" at bounding box center [266, 62] width 266 height 22
drag, startPoint x: 387, startPoint y: 62, endPoint x: 396, endPoint y: 80, distance: 20.5
click at [386, 62] on icon "close" at bounding box center [385, 62] width 7 height 7
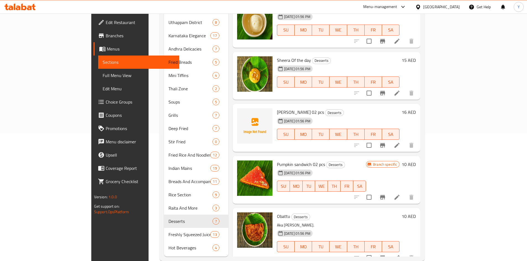
scroll to position [131, 0]
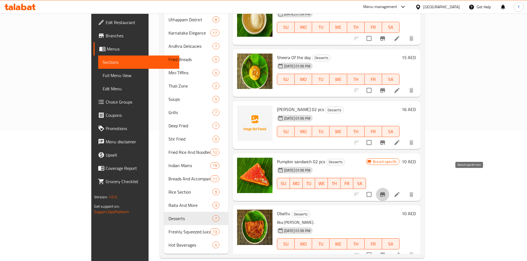
click at [389, 188] on button "Branch-specific-item" at bounding box center [382, 194] width 13 height 13
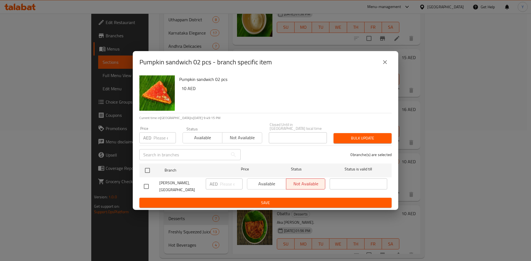
click at [381, 65] on button "close" at bounding box center [384, 62] width 13 height 13
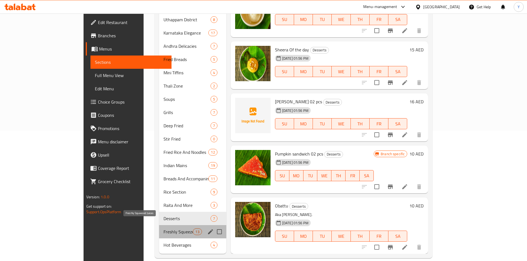
click at [163, 229] on span "Freshly Squeezed Juices" at bounding box center [178, 232] width 30 height 7
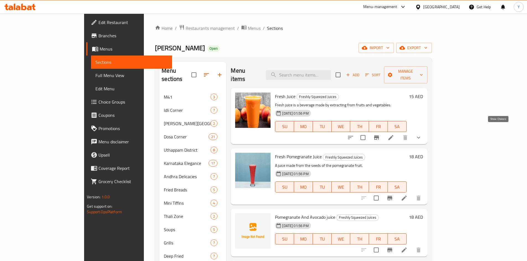
drag, startPoint x: 501, startPoint y: 132, endPoint x: 406, endPoint y: 179, distance: 105.4
click at [422, 134] on icon "show more" at bounding box center [418, 137] width 7 height 7
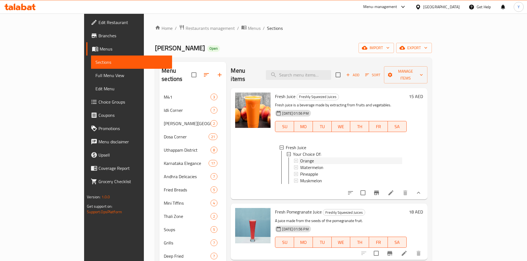
click at [361, 158] on div "Orange" at bounding box center [351, 161] width 102 height 7
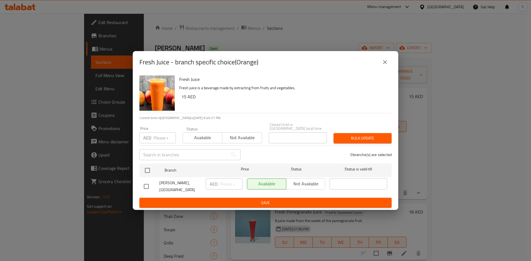
click at [383, 67] on button "close" at bounding box center [384, 62] width 13 height 13
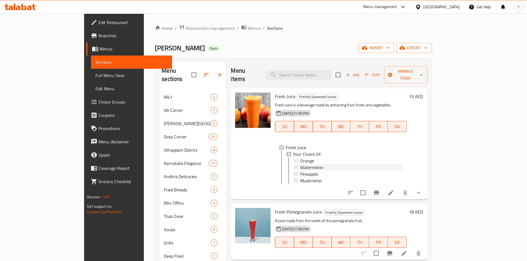
click at [364, 164] on div "Watermelon" at bounding box center [351, 167] width 102 height 7
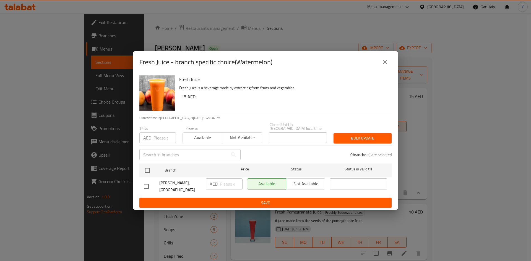
click at [389, 68] on div "Fresh Juice - branch specific choice(Watermelon)" at bounding box center [265, 62] width 252 height 13
click at [387, 65] on icon "close" at bounding box center [385, 62] width 7 height 7
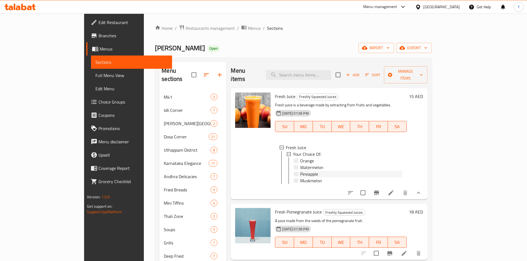
click at [338, 171] on div "Pineapple" at bounding box center [351, 174] width 102 height 7
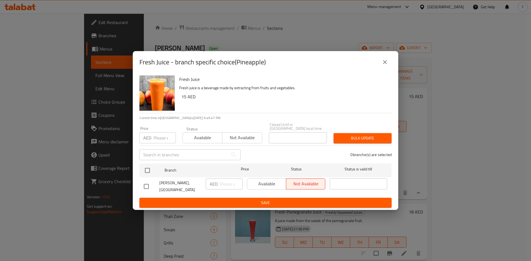
click at [391, 69] on div "Fresh Juice - branch specific choice(Pineapple)" at bounding box center [265, 62] width 252 height 13
click at [385, 64] on icon "close" at bounding box center [385, 62] width 7 height 7
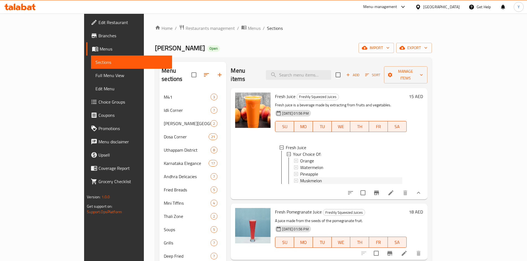
click at [344, 178] on div "Muskmelon" at bounding box center [351, 181] width 102 height 7
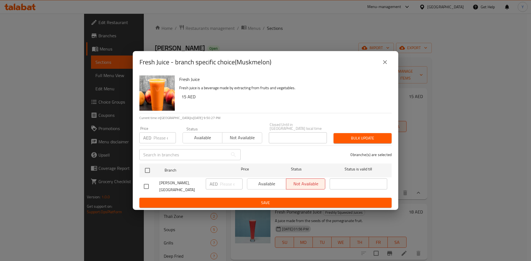
click at [379, 62] on button "close" at bounding box center [384, 62] width 13 height 13
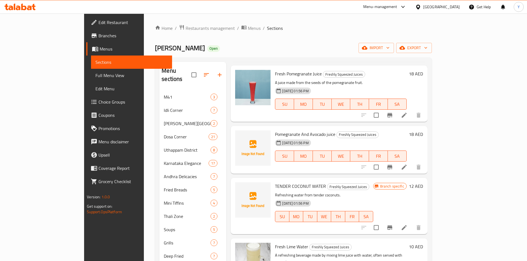
scroll to position [221, 0]
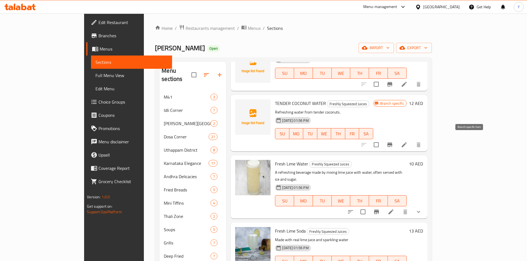
click at [393, 142] on icon "Branch-specific-item" at bounding box center [389, 145] width 7 height 7
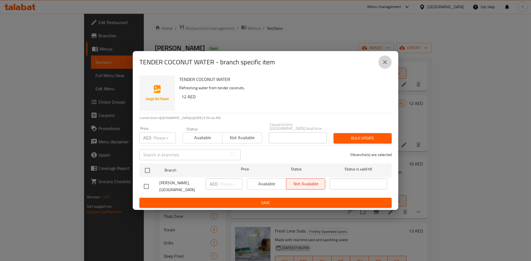
click at [382, 62] on icon "close" at bounding box center [385, 62] width 7 height 7
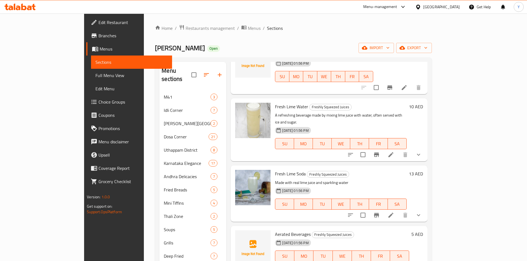
scroll to position [304, 0]
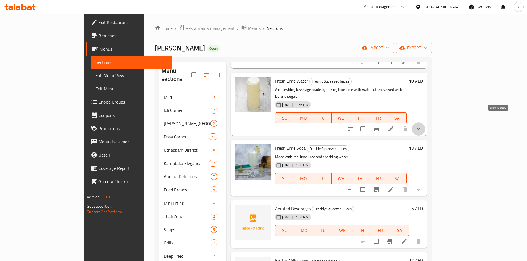
click at [420, 128] on icon "show more" at bounding box center [418, 129] width 3 height 2
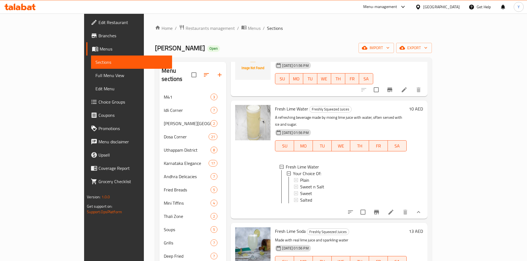
scroll to position [277, 0]
click at [371, 177] on div "Plain" at bounding box center [351, 180] width 102 height 7
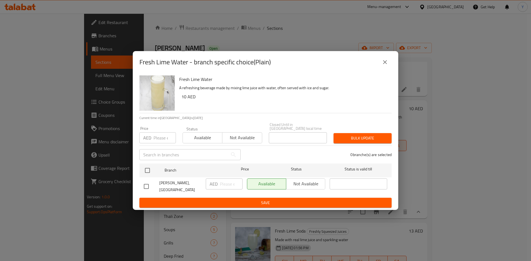
click at [388, 64] on icon "close" at bounding box center [385, 62] width 7 height 7
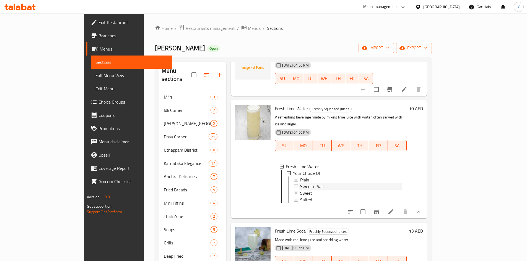
click at [351, 183] on div "Sweet n Salt" at bounding box center [351, 186] width 102 height 7
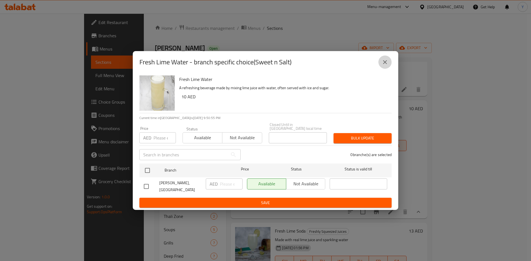
click at [389, 61] on button "close" at bounding box center [384, 62] width 13 height 13
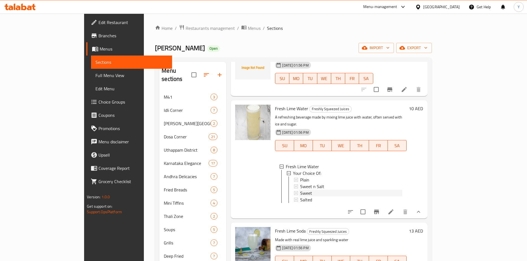
click at [334, 190] on div "Sweet" at bounding box center [351, 193] width 102 height 7
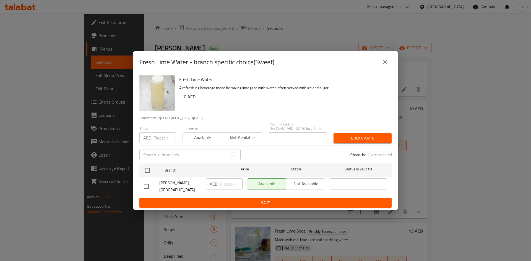
drag, startPoint x: 386, startPoint y: 64, endPoint x: 384, endPoint y: 69, distance: 5.6
click at [386, 64] on icon "close" at bounding box center [385, 62] width 7 height 7
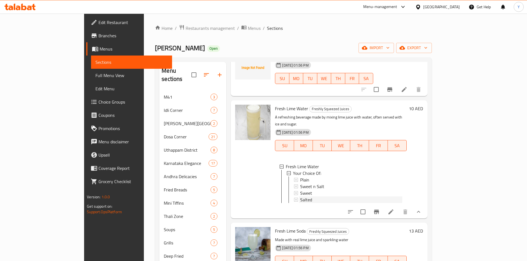
click at [334, 197] on div "Salted" at bounding box center [351, 200] width 102 height 7
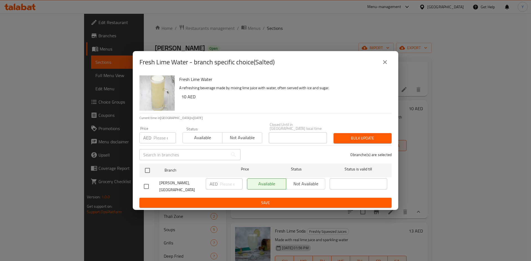
click at [385, 59] on icon "close" at bounding box center [385, 62] width 7 height 7
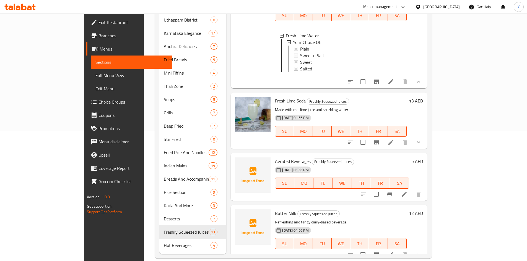
scroll to position [131, 0]
click at [425, 142] on div at bounding box center [384, 142] width 81 height 13
click at [422, 139] on icon "show more" at bounding box center [418, 142] width 7 height 7
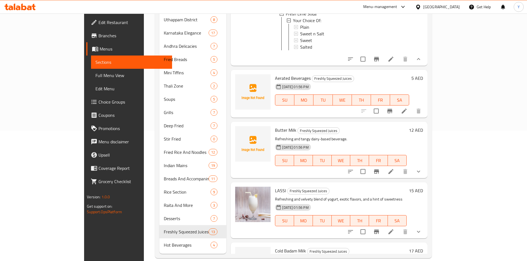
scroll to position [443, 0]
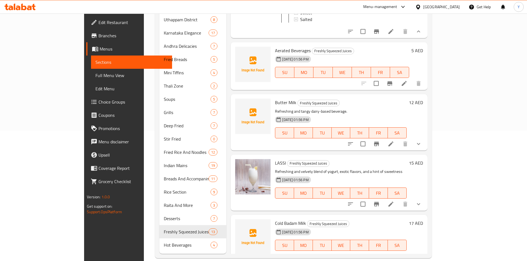
drag, startPoint x: 499, startPoint y: 150, endPoint x: 499, endPoint y: 144, distance: 5.3
click at [427, 149] on div "Menu items Add Sort Manage items Fresh Juice Freshly Squeezed Juices Fresh juic…" at bounding box center [326, 92] width 201 height 323
click at [422, 143] on icon "show more" at bounding box center [418, 144] width 7 height 7
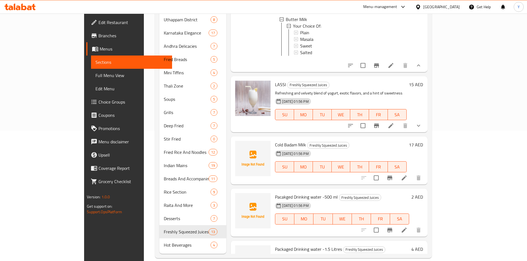
scroll to position [581, 0]
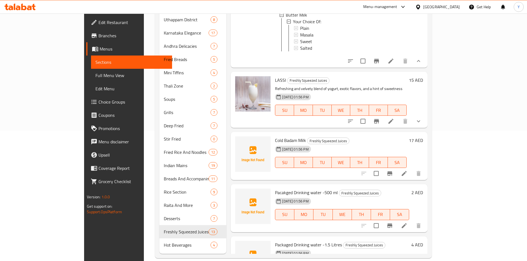
click at [427, 131] on div "Menu items Add Sort Manage items Fresh Juice Freshly Squeezed Juices Fresh juic…" at bounding box center [326, 92] width 201 height 323
click at [422, 125] on icon "show more" at bounding box center [418, 121] width 7 height 7
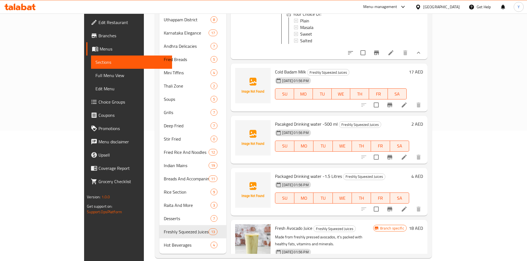
scroll to position [741, 0]
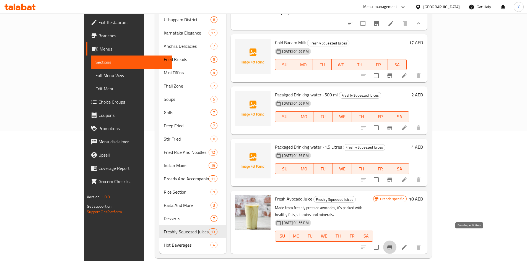
click at [392, 245] on icon "Branch-specific-item" at bounding box center [389, 247] width 5 height 4
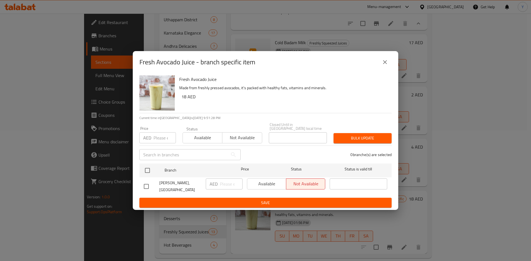
click at [382, 63] on icon "close" at bounding box center [385, 62] width 7 height 7
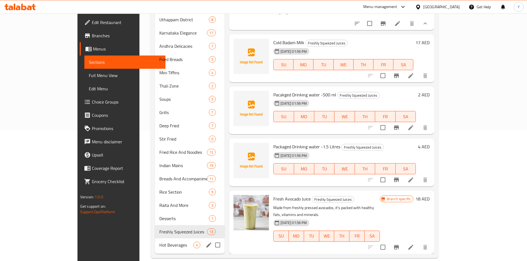
drag, startPoint x: 160, startPoint y: 235, endPoint x: 165, endPoint y: 228, distance: 8.1
click at [160, 242] on span "Hot Beverages" at bounding box center [176, 245] width 34 height 7
